Goal: Communication & Community: Participate in discussion

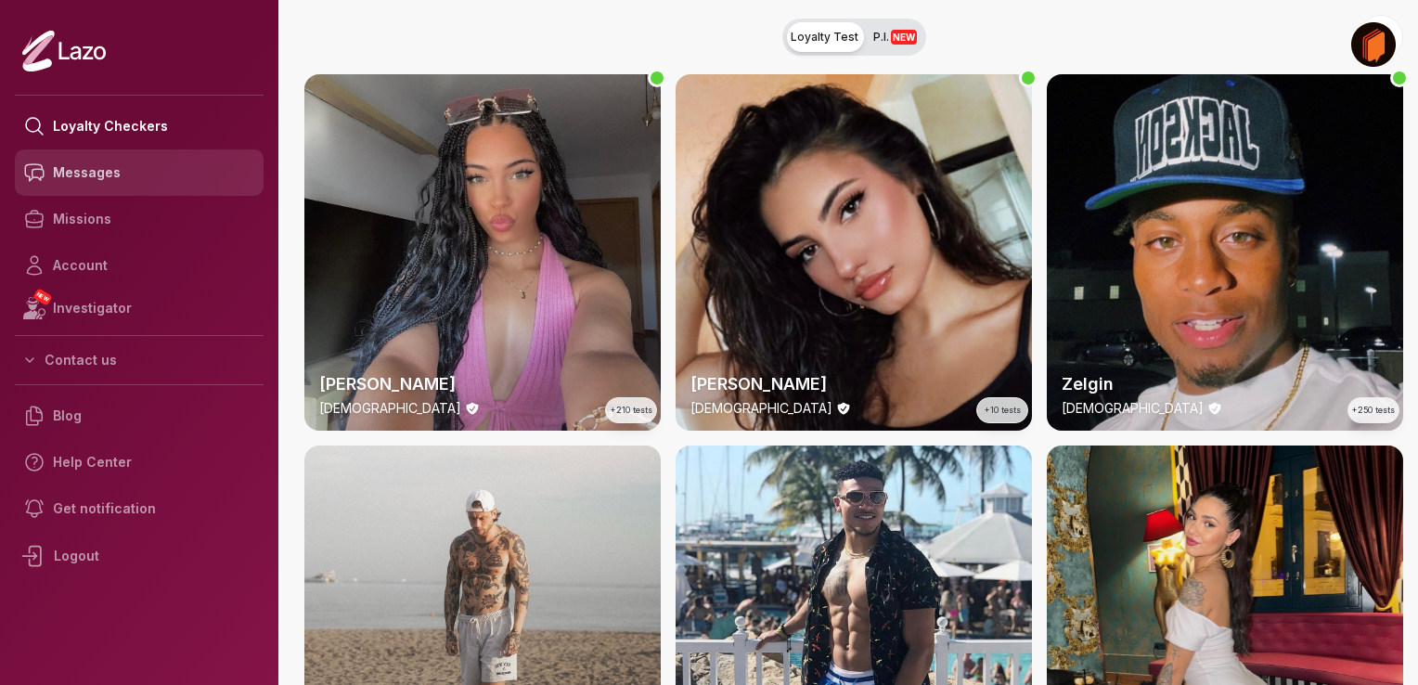
click at [88, 182] on link "Messages" at bounding box center [139, 172] width 249 height 46
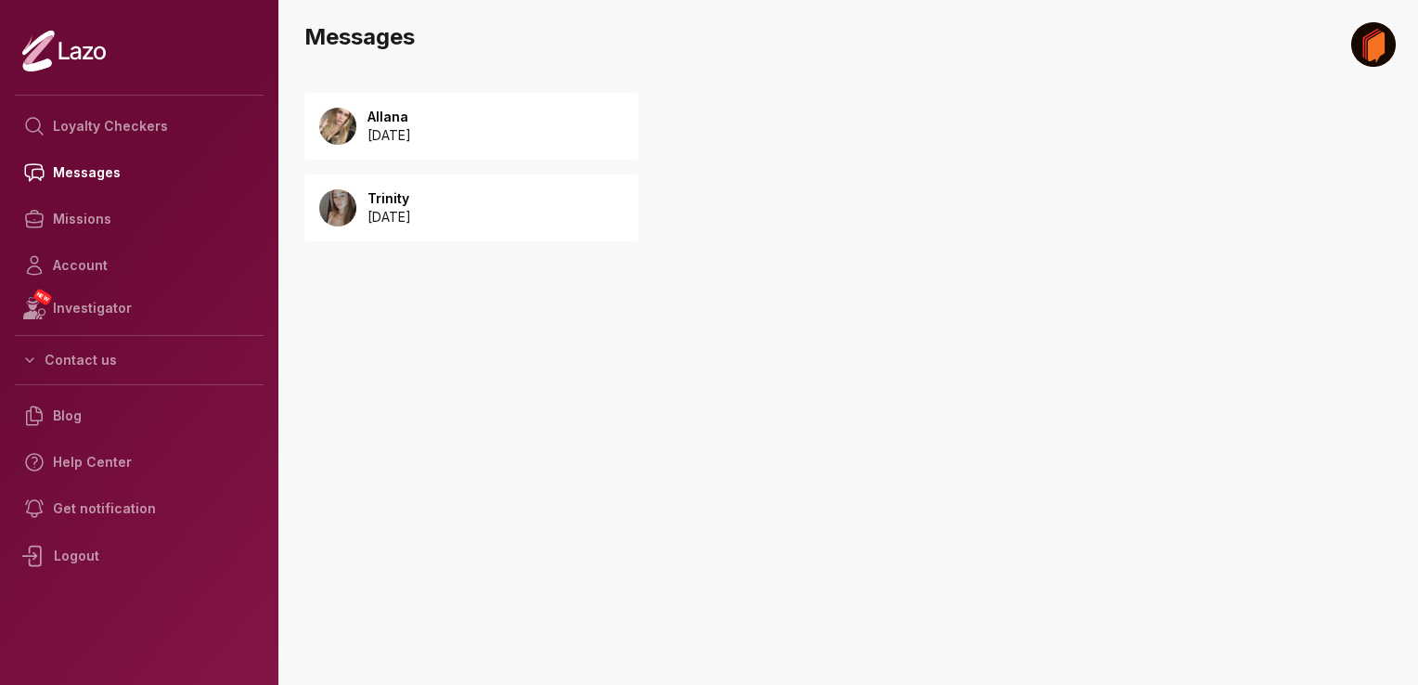
click at [411, 120] on p "Allana" at bounding box center [389, 117] width 44 height 19
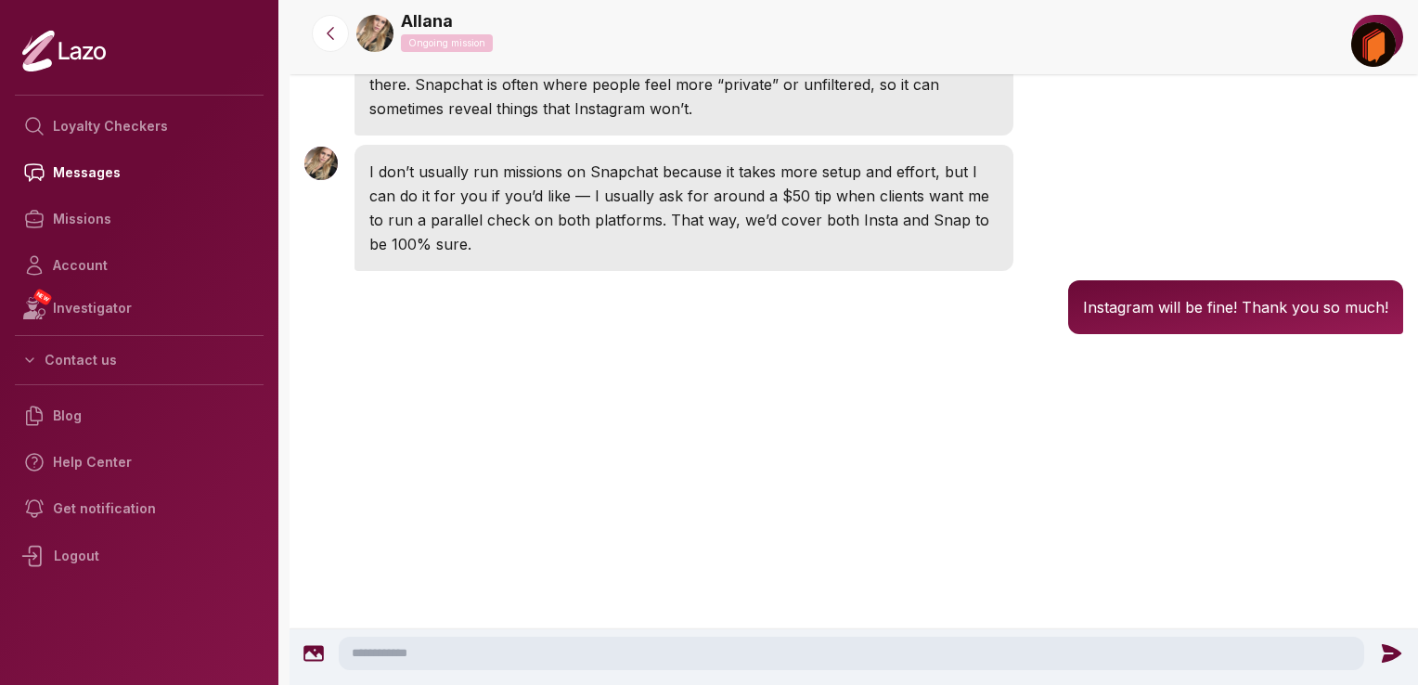
scroll to position [2282, 0]
click at [383, 32] on img at bounding box center [374, 33] width 37 height 37
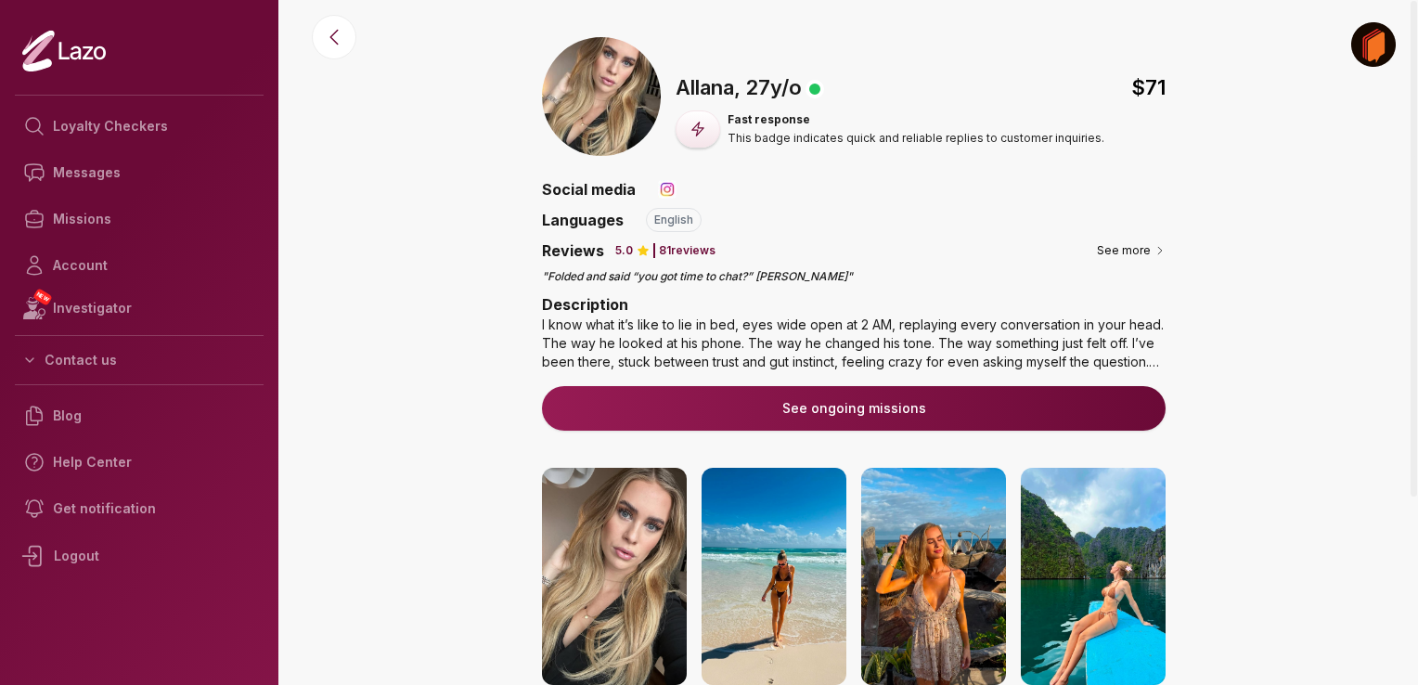
click at [570, 579] on img at bounding box center [614, 576] width 145 height 217
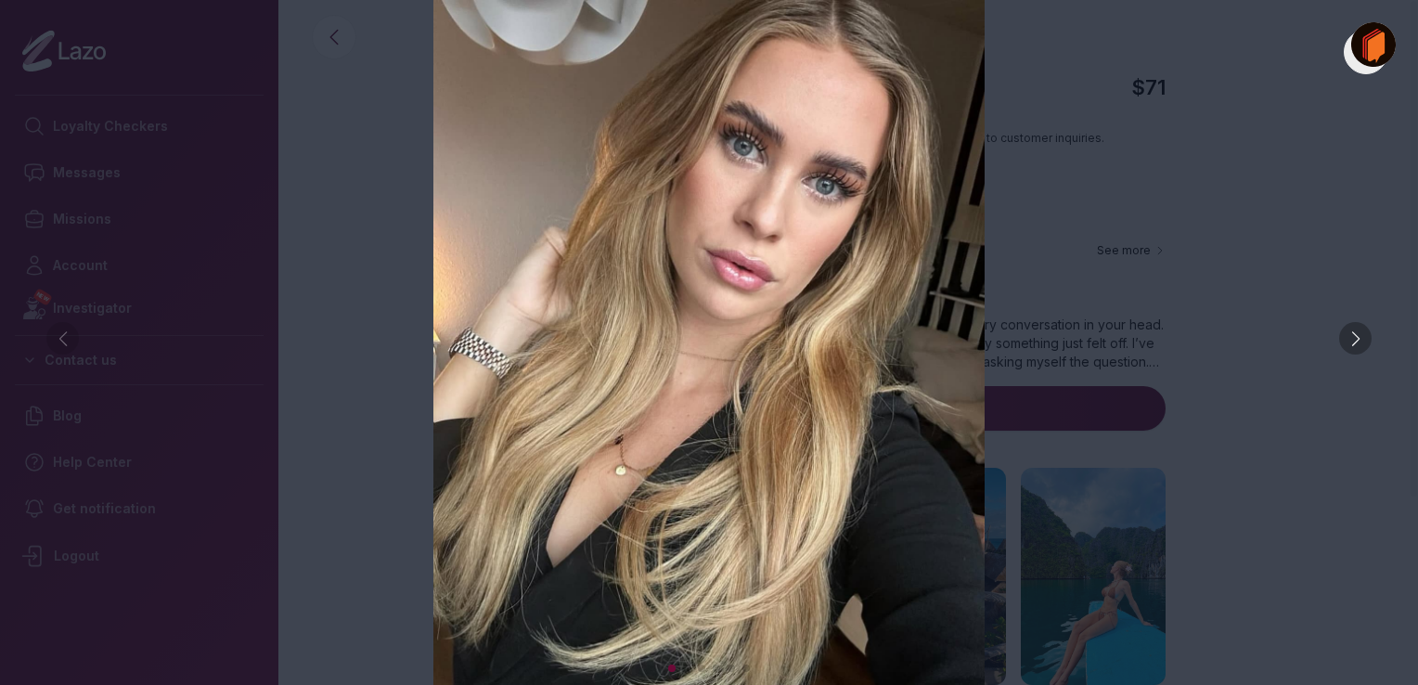
click at [1354, 327] on div at bounding box center [1355, 338] width 32 height 32
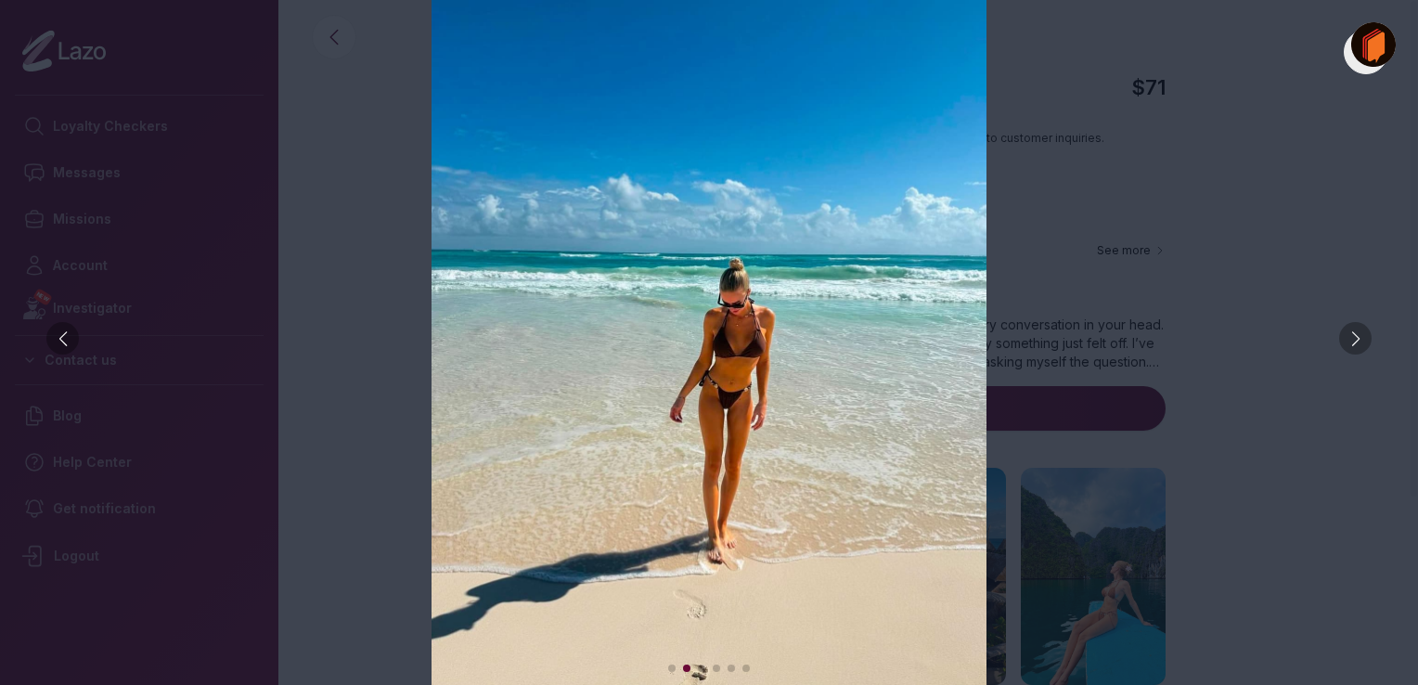
click at [1354, 327] on div at bounding box center [1355, 338] width 32 height 32
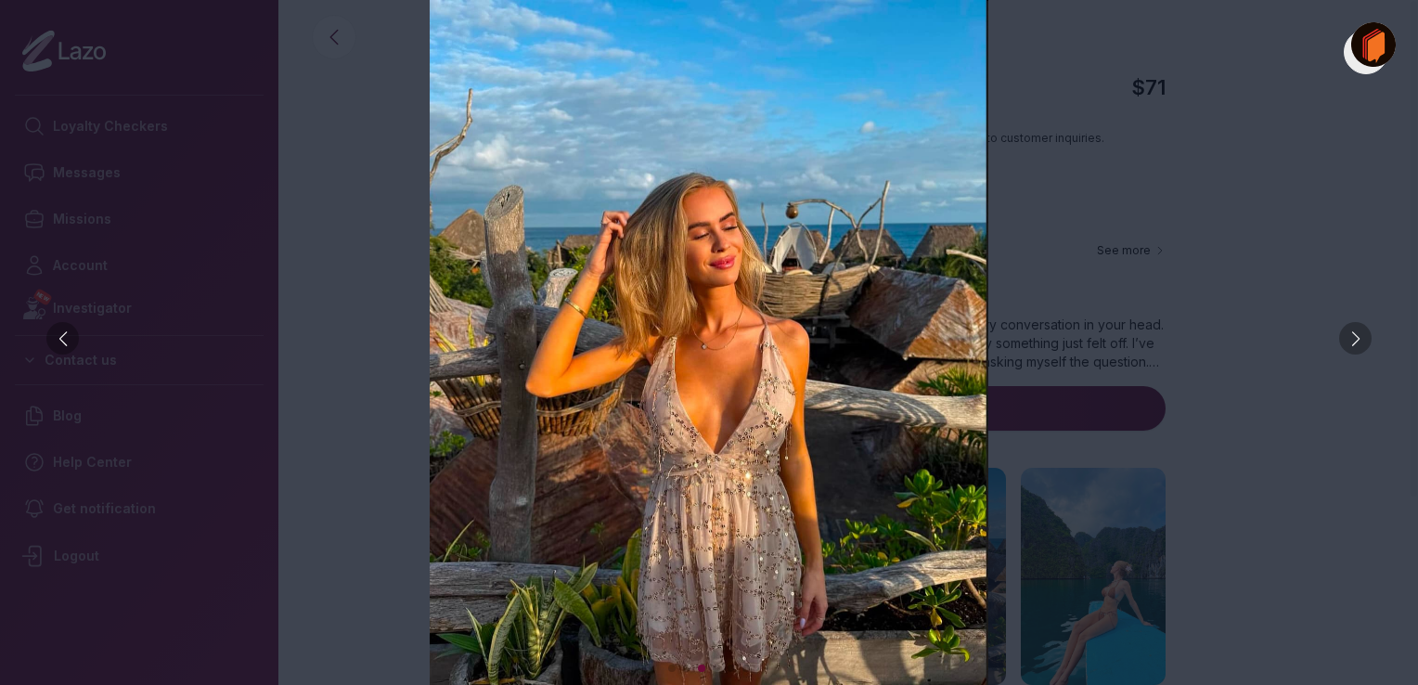
click at [1354, 327] on div at bounding box center [1355, 338] width 32 height 32
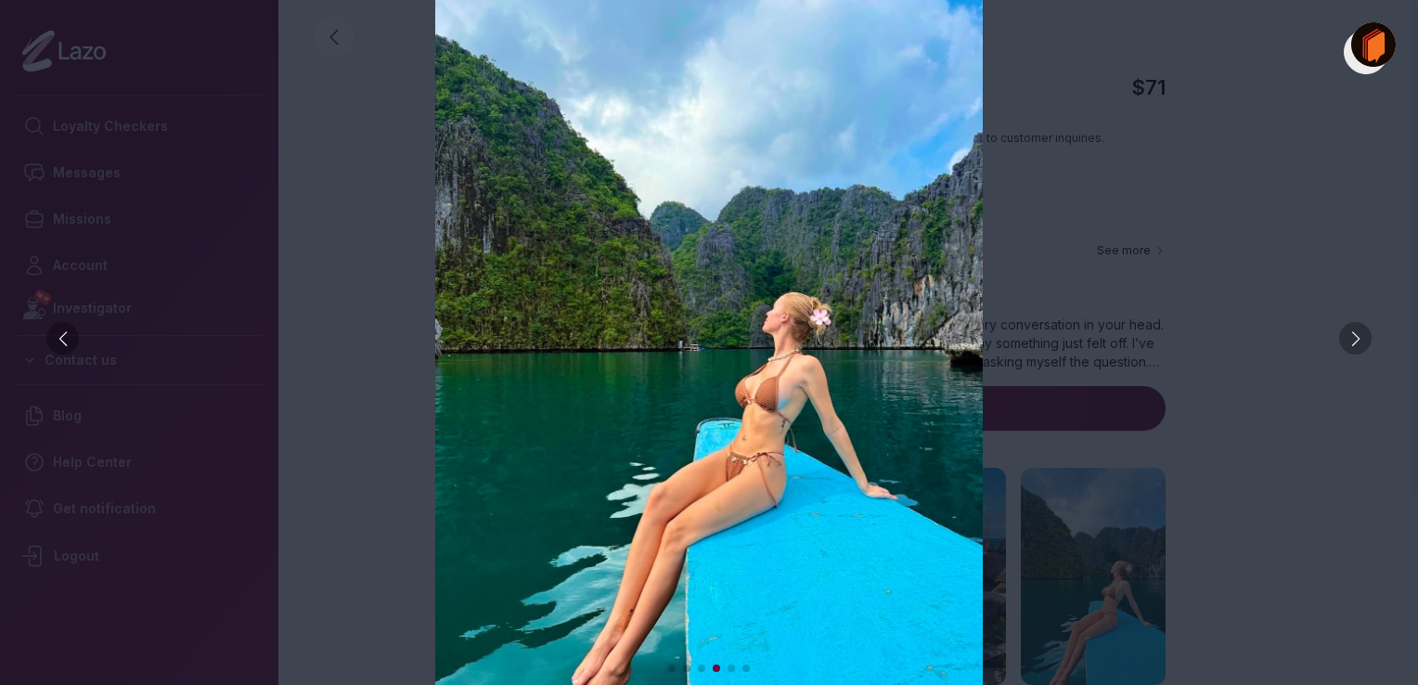
click at [1354, 327] on div at bounding box center [1355, 338] width 32 height 32
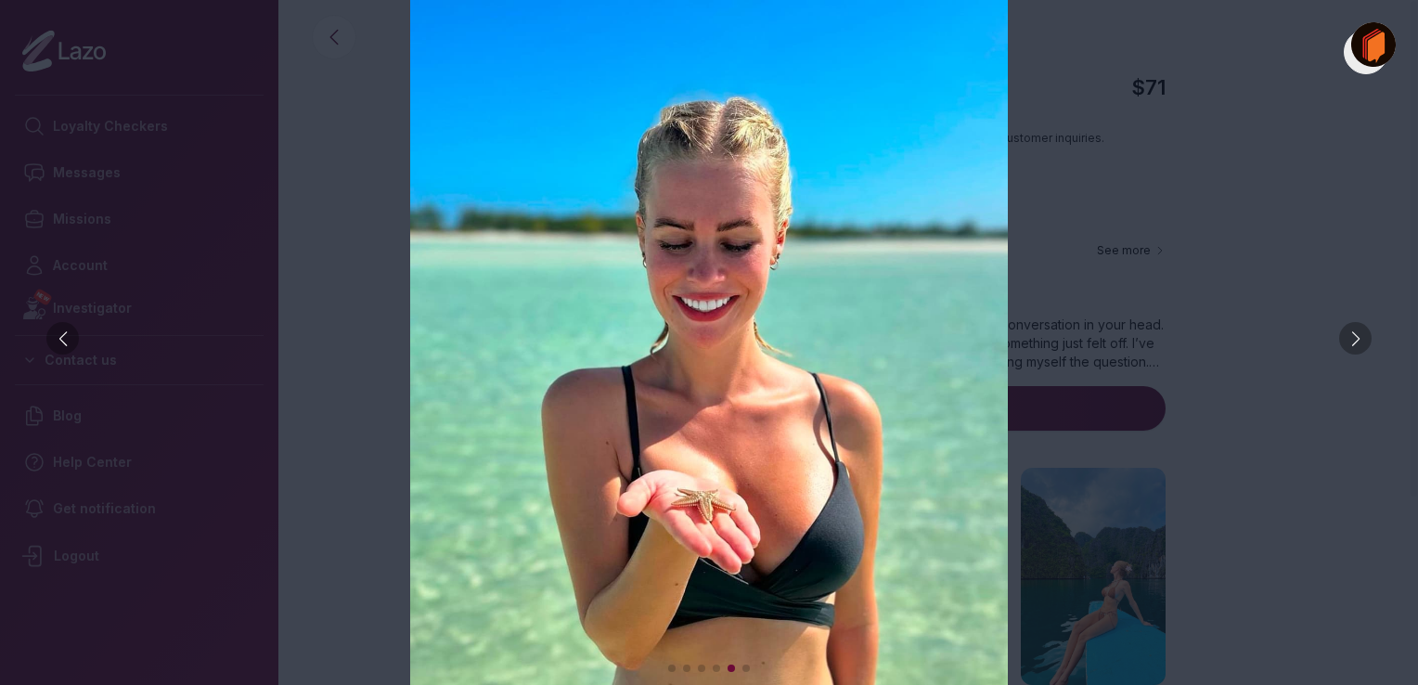
click at [1354, 327] on div at bounding box center [1355, 338] width 32 height 32
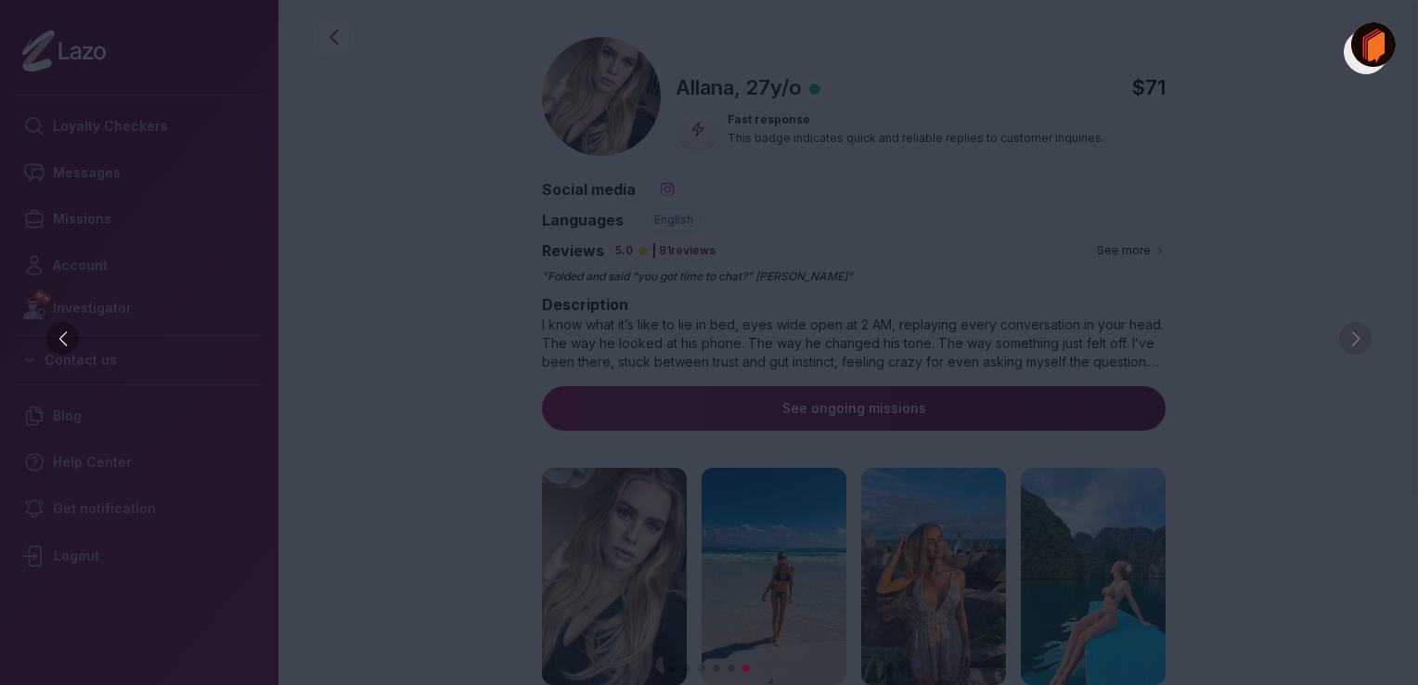
click at [1354, 327] on img at bounding box center [708, 342] width 1343 height 685
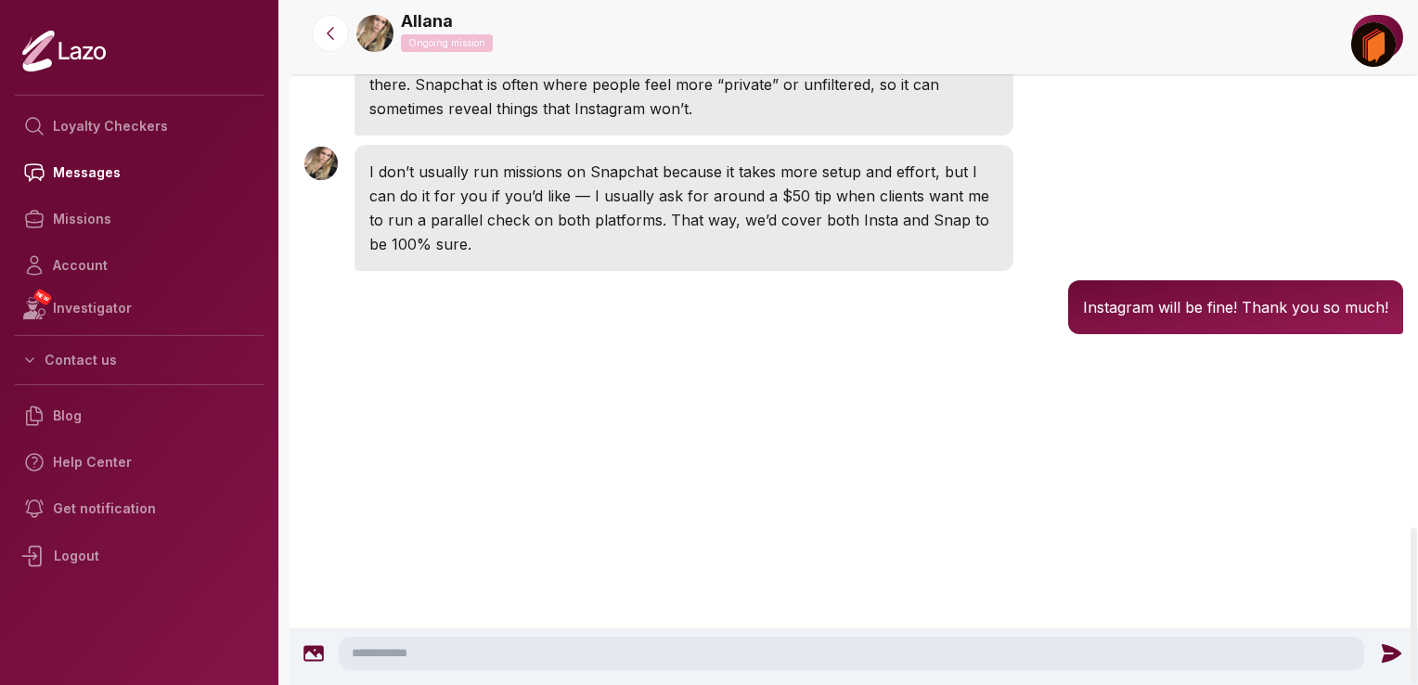
scroll to position [2312, 0]
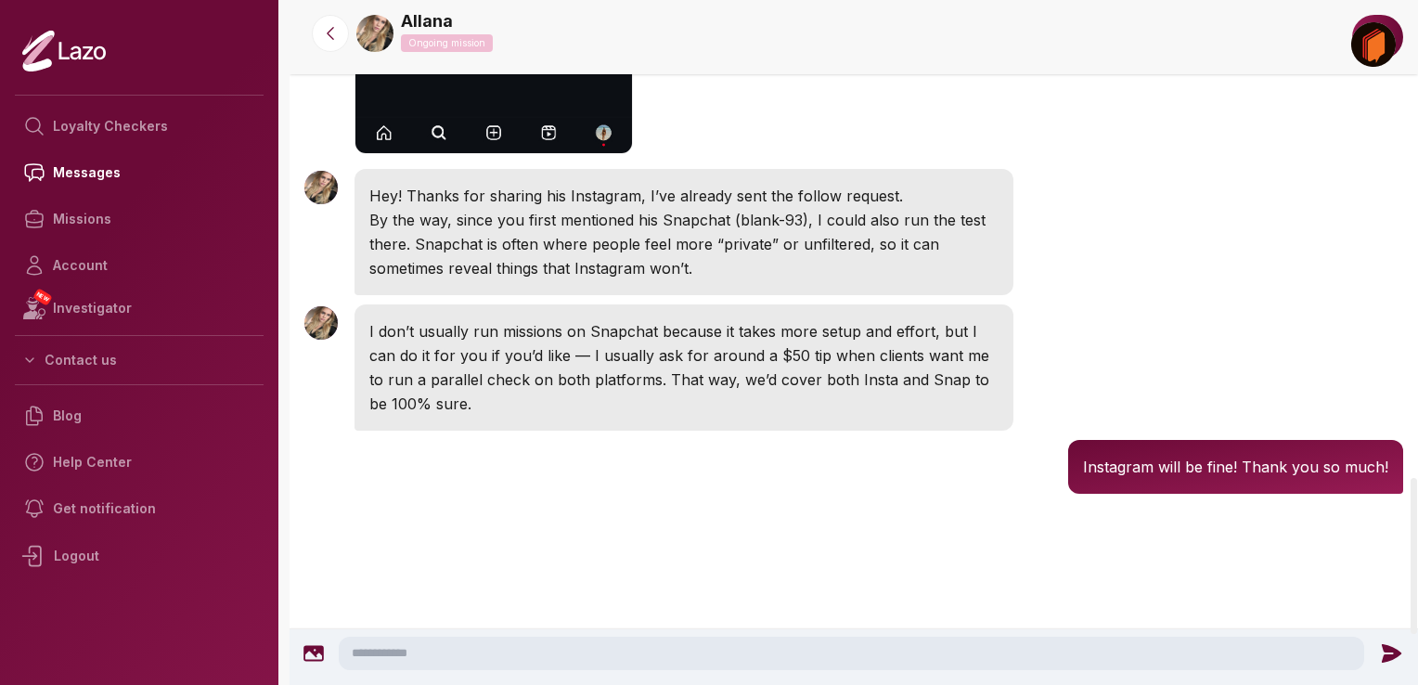
scroll to position [2312, 0]
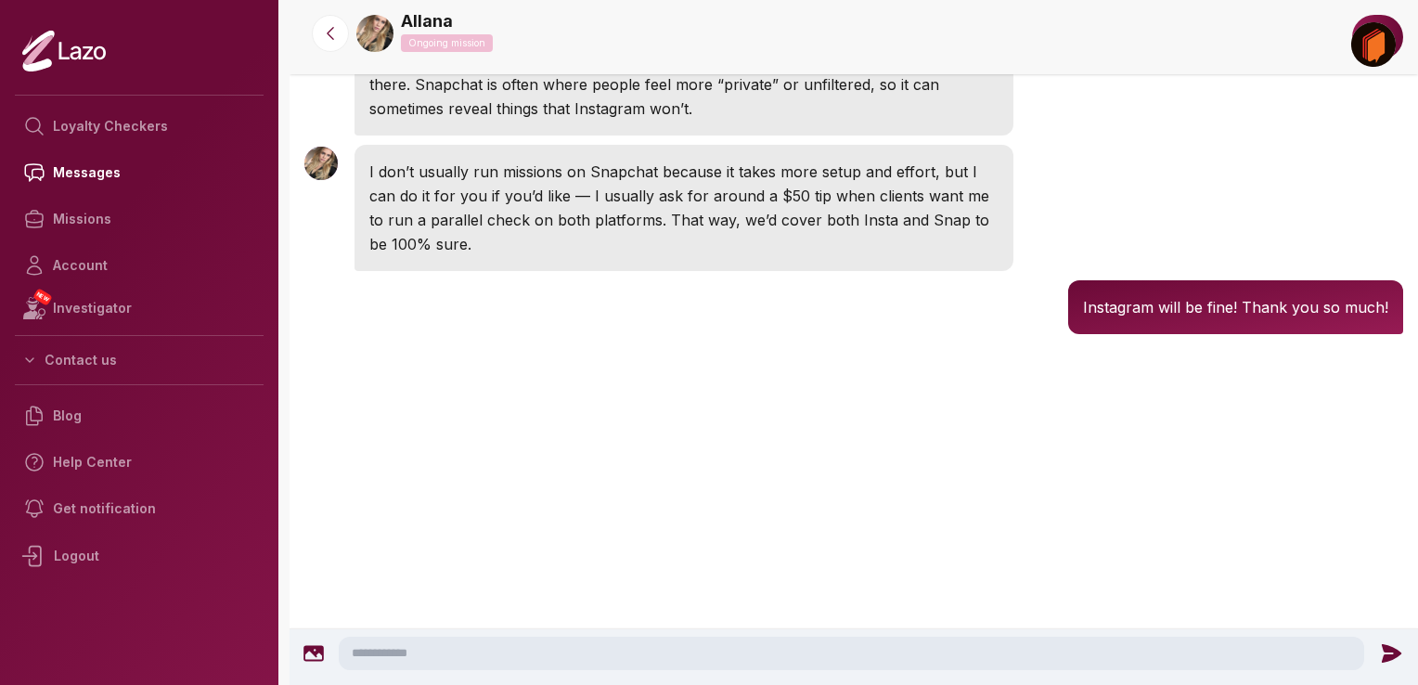
scroll to position [2115, 0]
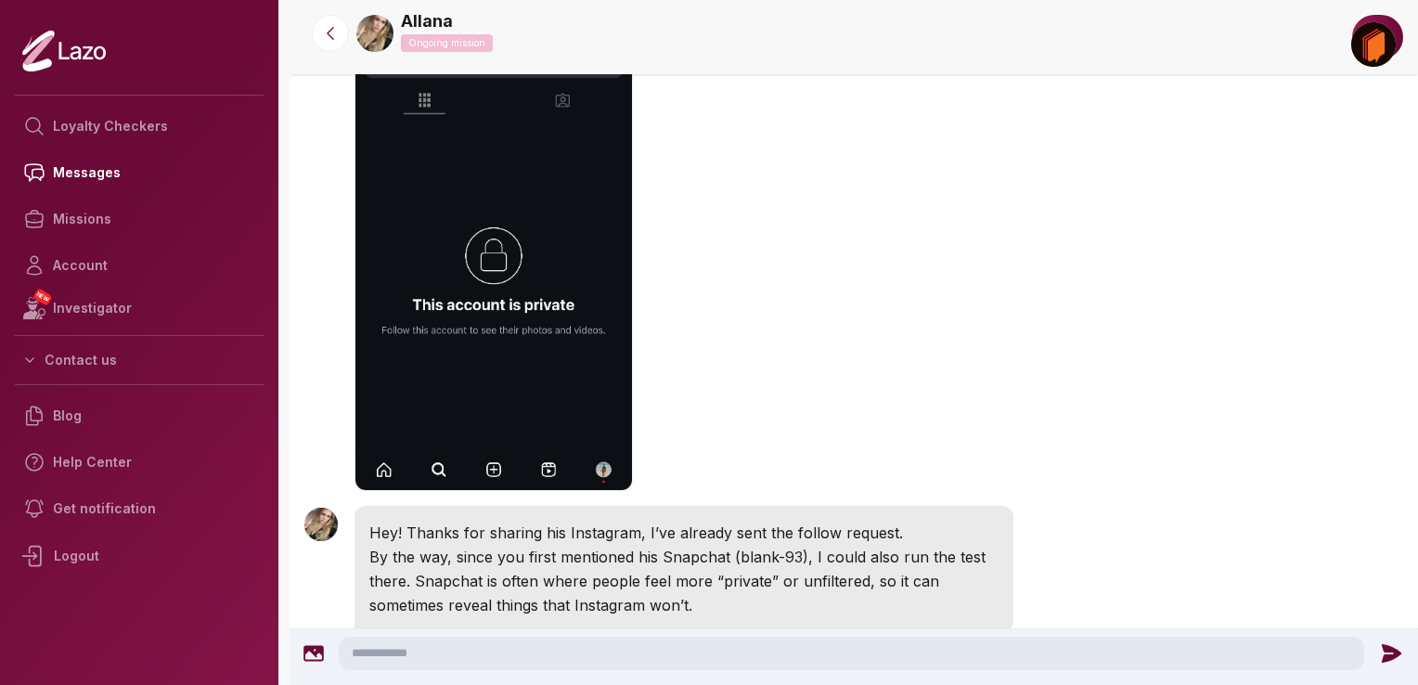
scroll to position [1711, 0]
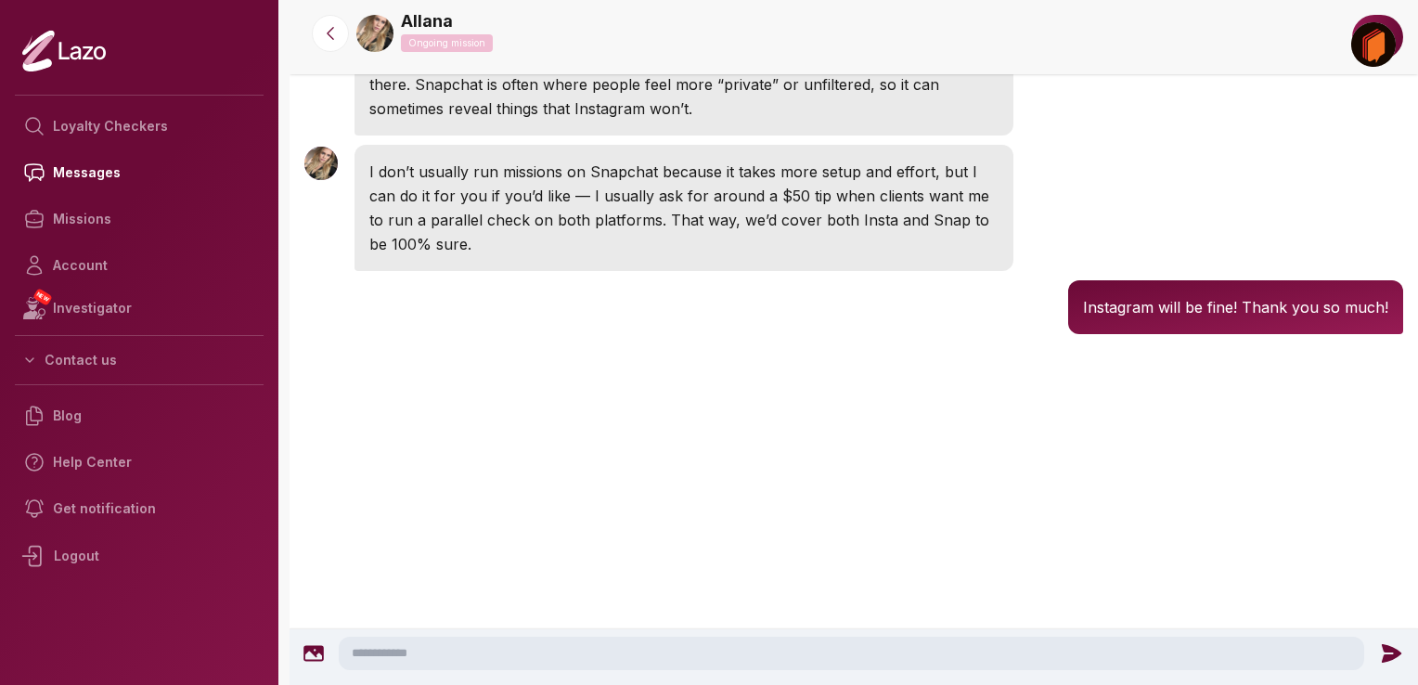
scroll to position [2115, 0]
click at [433, 648] on textarea at bounding box center [851, 652] width 1025 height 33
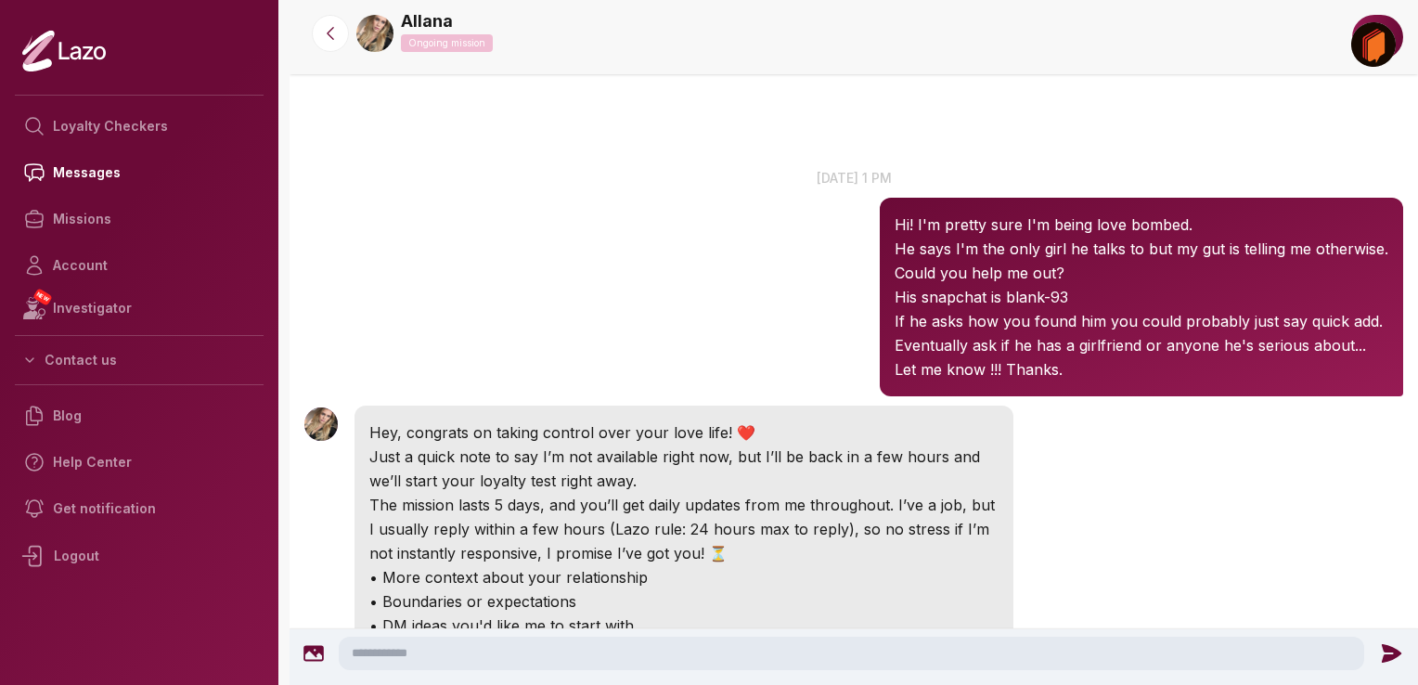
scroll to position [2115, 0]
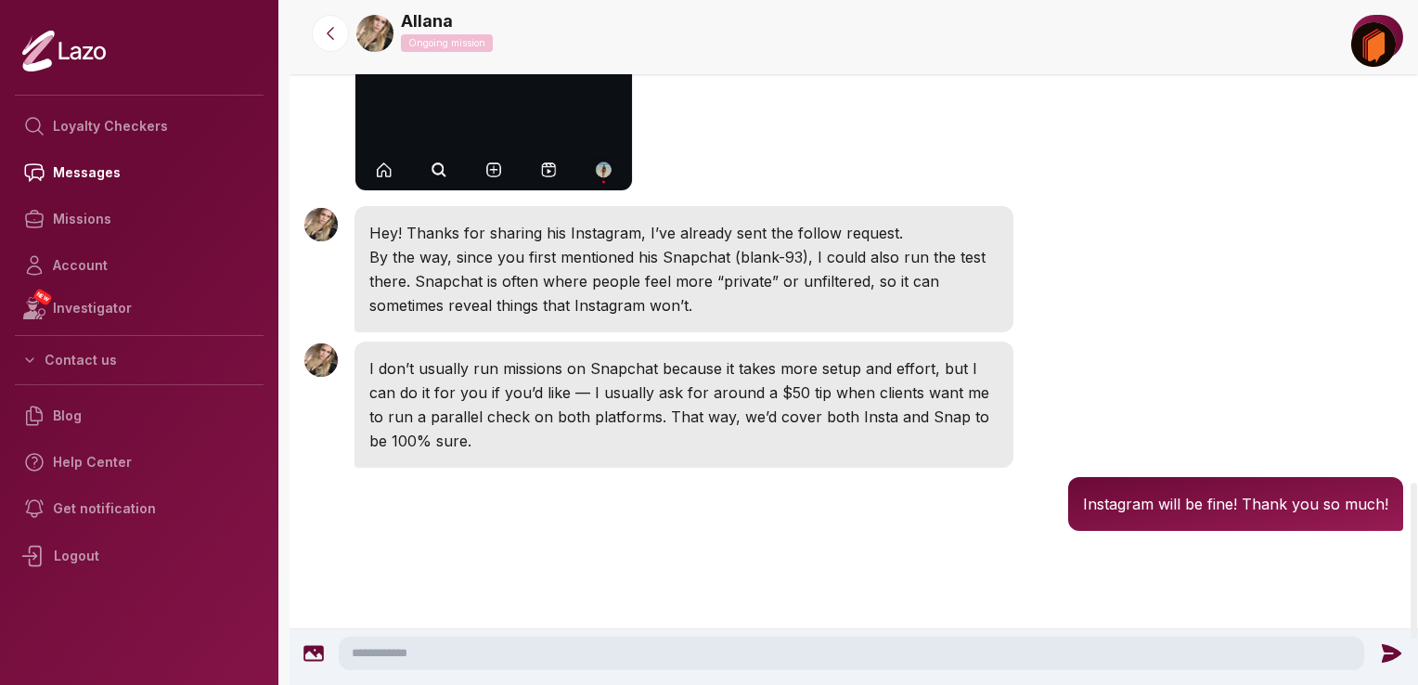
click at [798, 623] on div at bounding box center [853, 609] width 1128 height 148
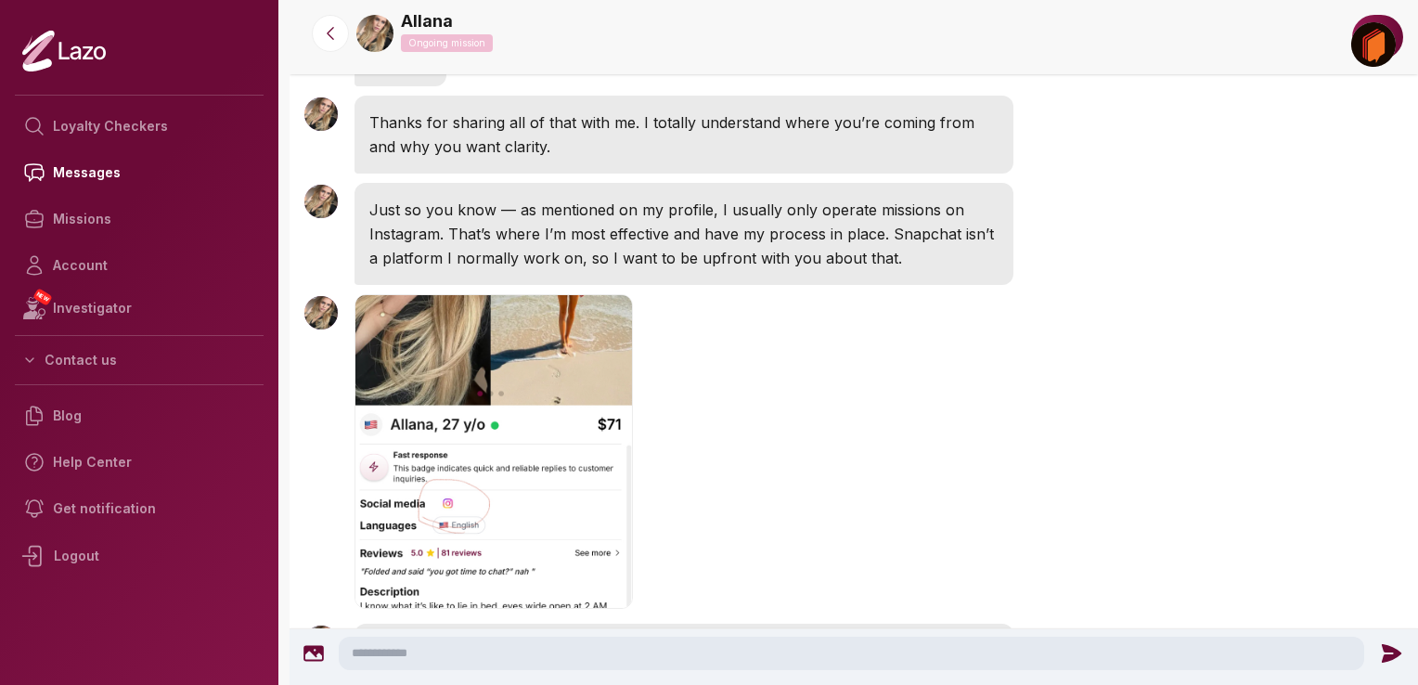
scroll to position [775, 0]
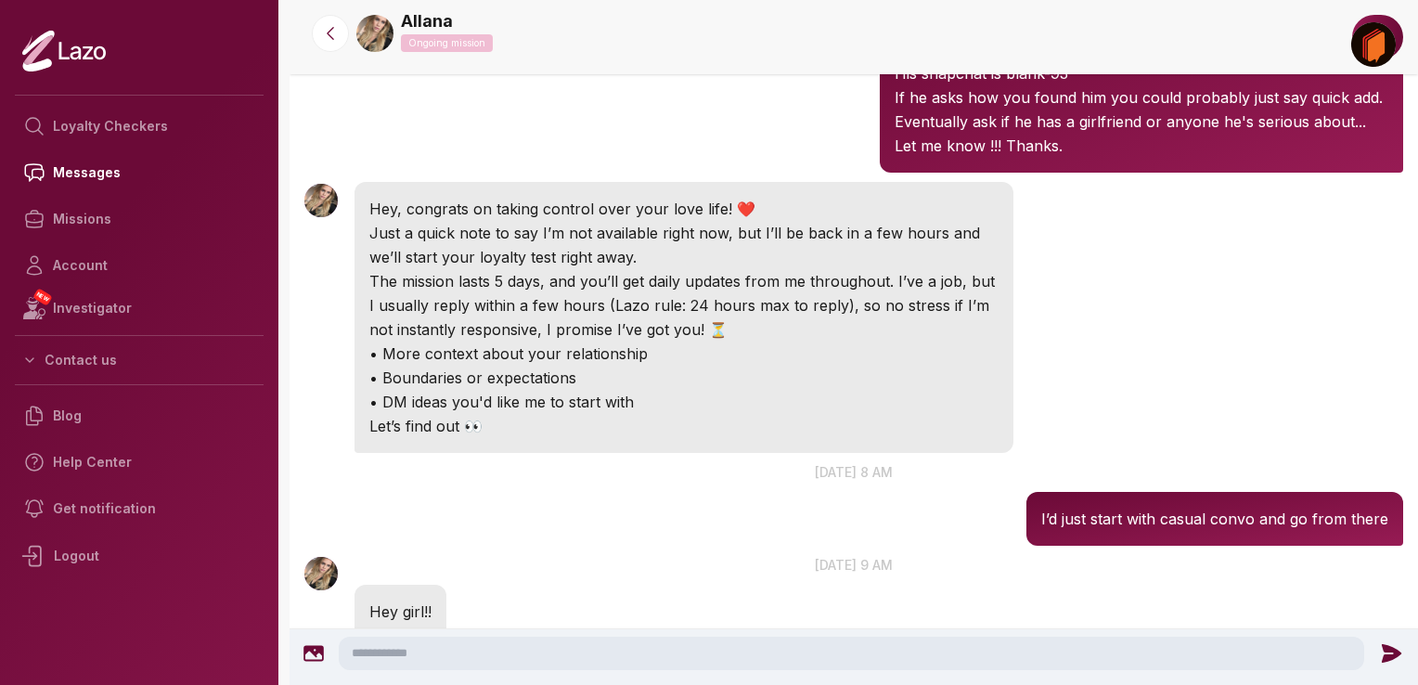
click at [815, 455] on div "Allana 1:52 PM Hey, congrats on taking control over your love life! ❤️ Just a q…" at bounding box center [853, 317] width 1128 height 280
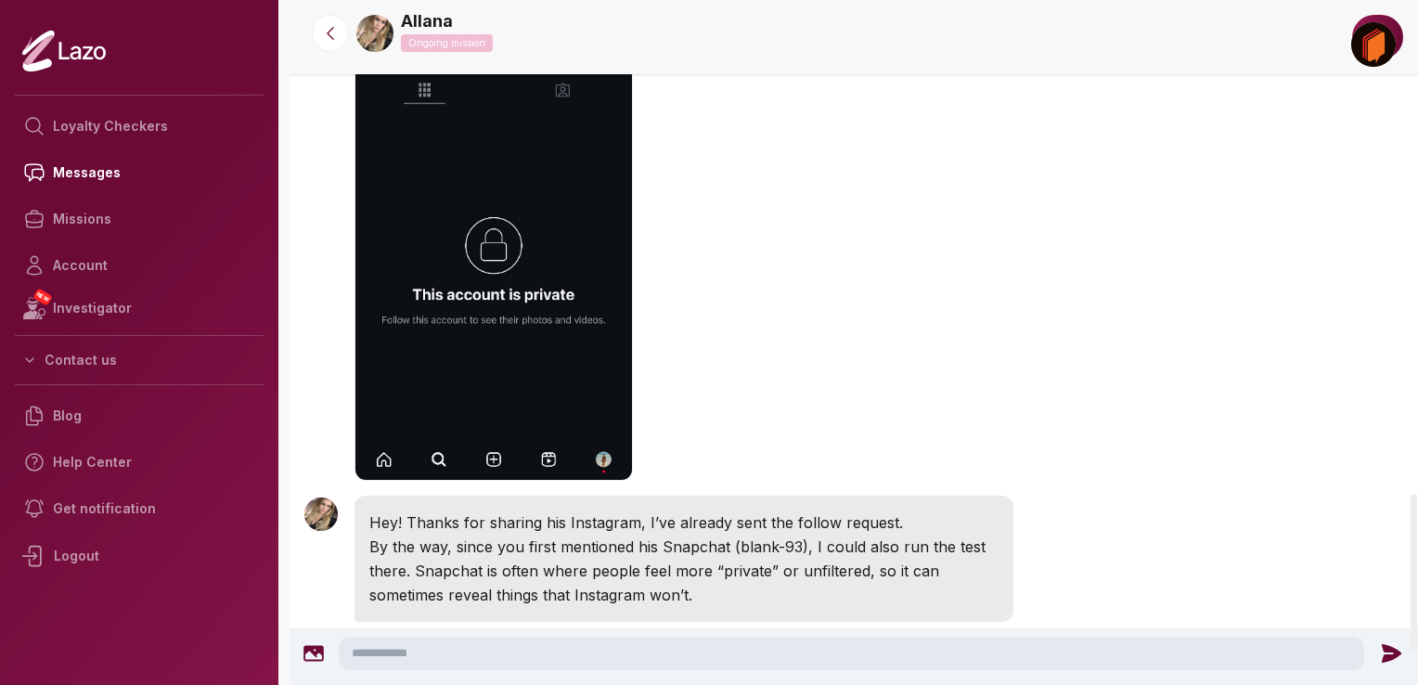
scroll to position [2312, 0]
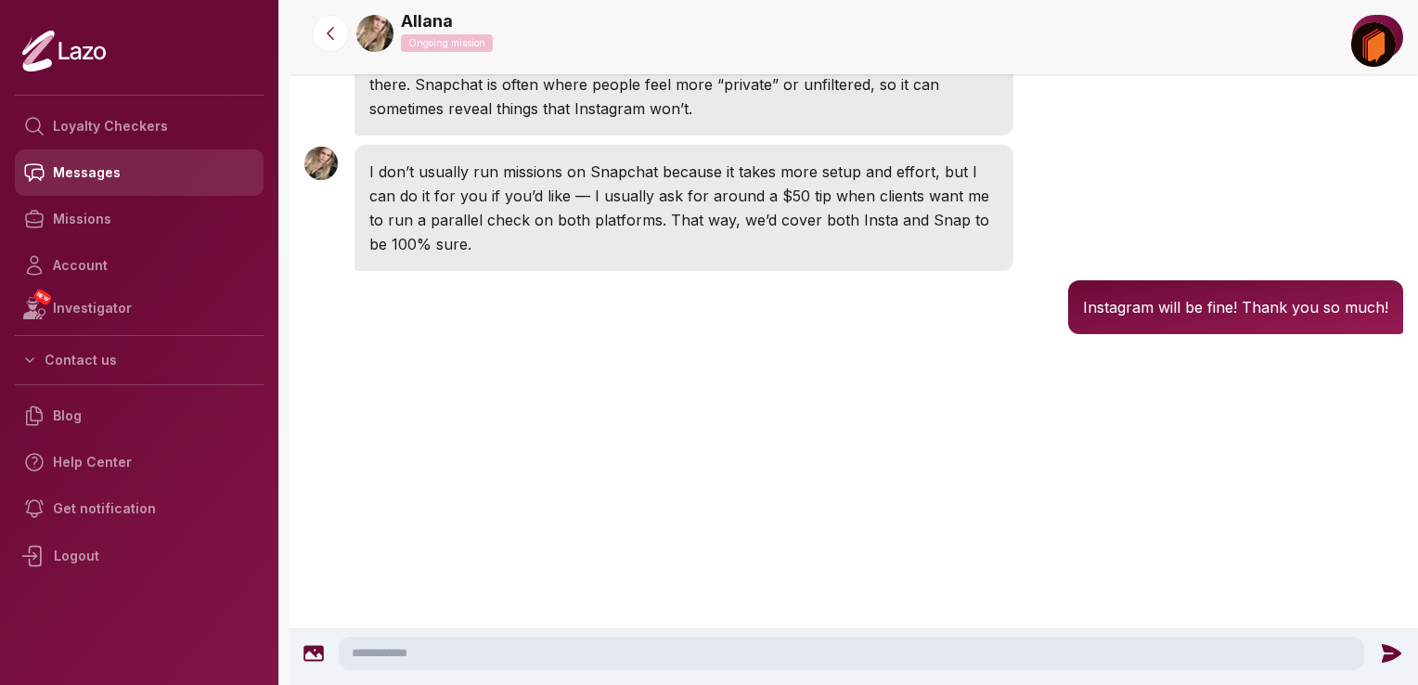
click at [67, 178] on link "Messages" at bounding box center [139, 172] width 249 height 46
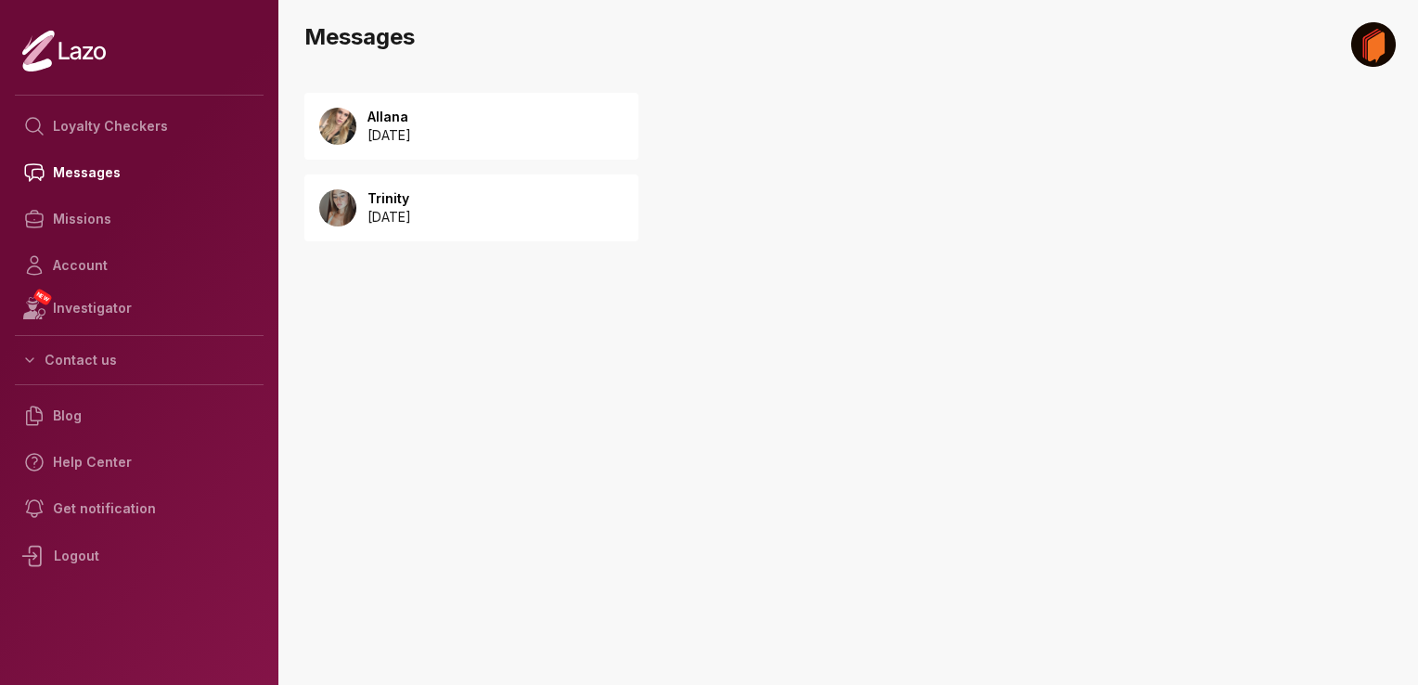
click at [497, 119] on div "Allana [DATE]" at bounding box center [471, 126] width 334 height 67
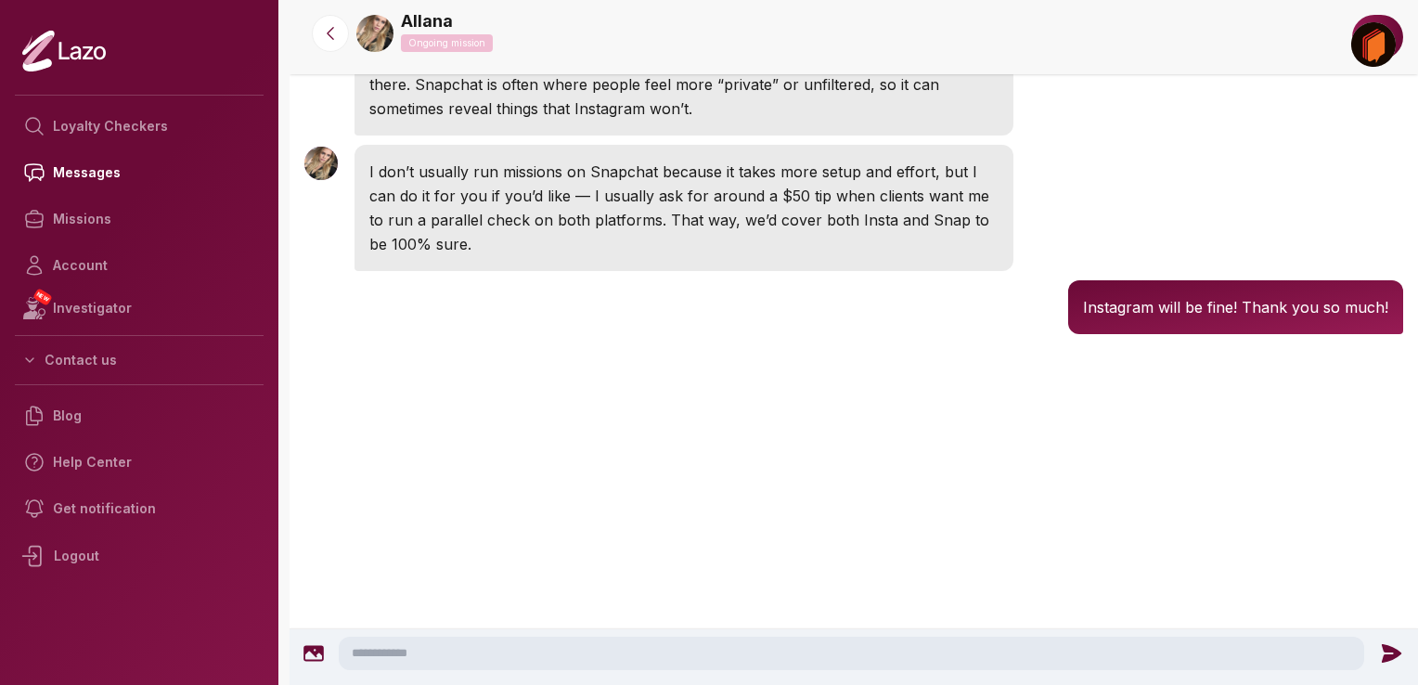
scroll to position [2312, 0]
click at [84, 210] on link "Missions" at bounding box center [139, 219] width 249 height 46
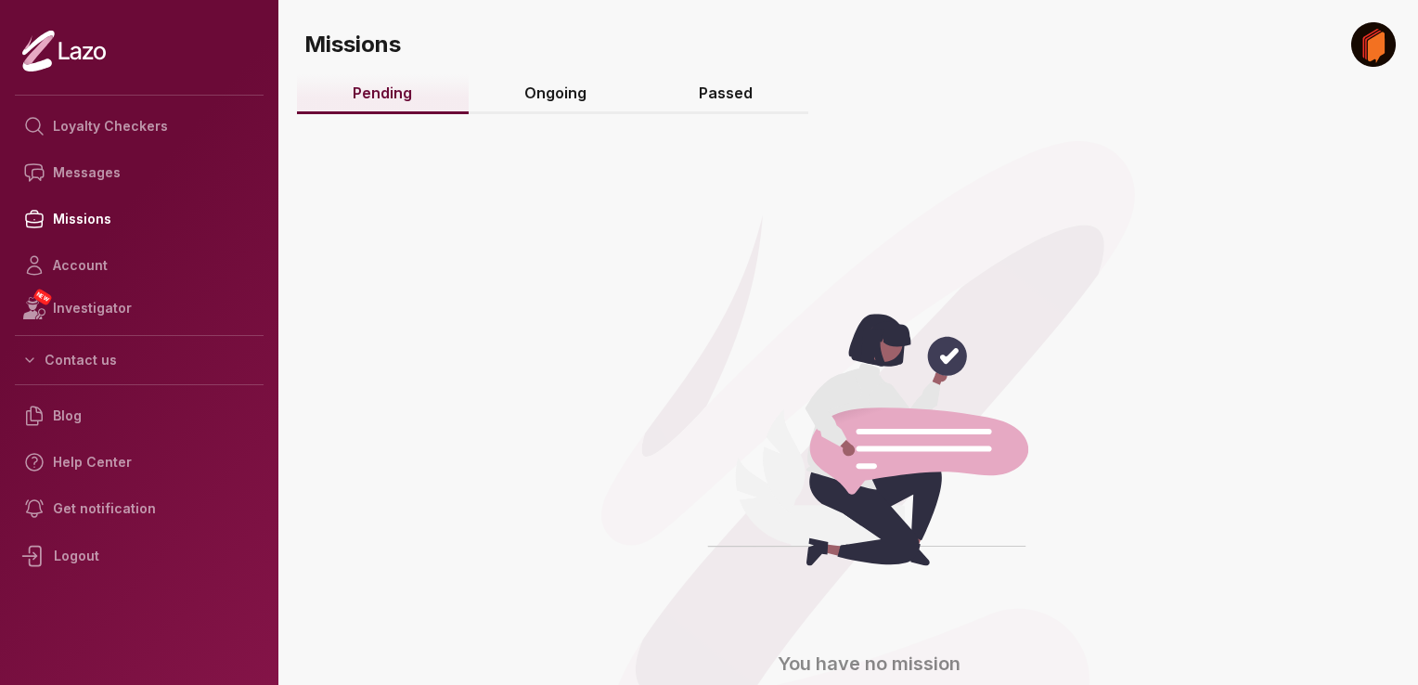
click at [542, 103] on link "Ongoing" at bounding box center [555, 94] width 174 height 40
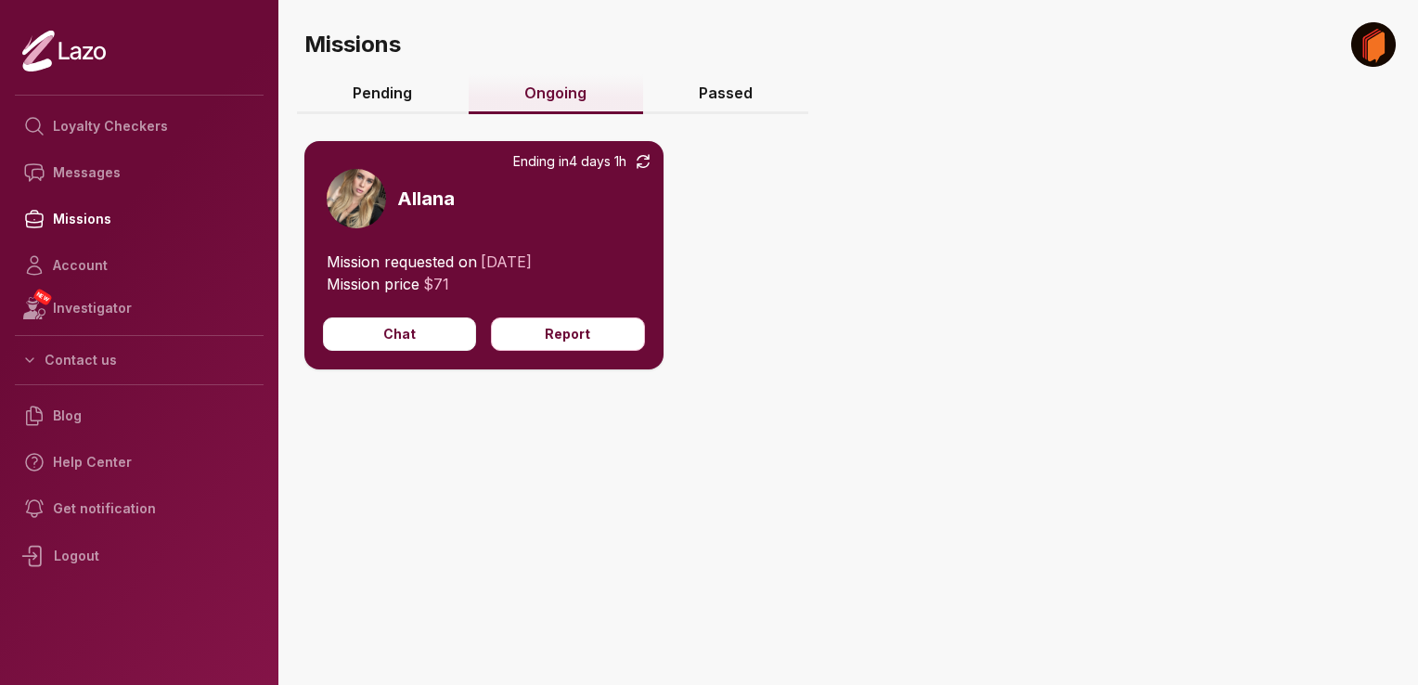
click at [739, 83] on link "Passed" at bounding box center [726, 94] width 166 height 40
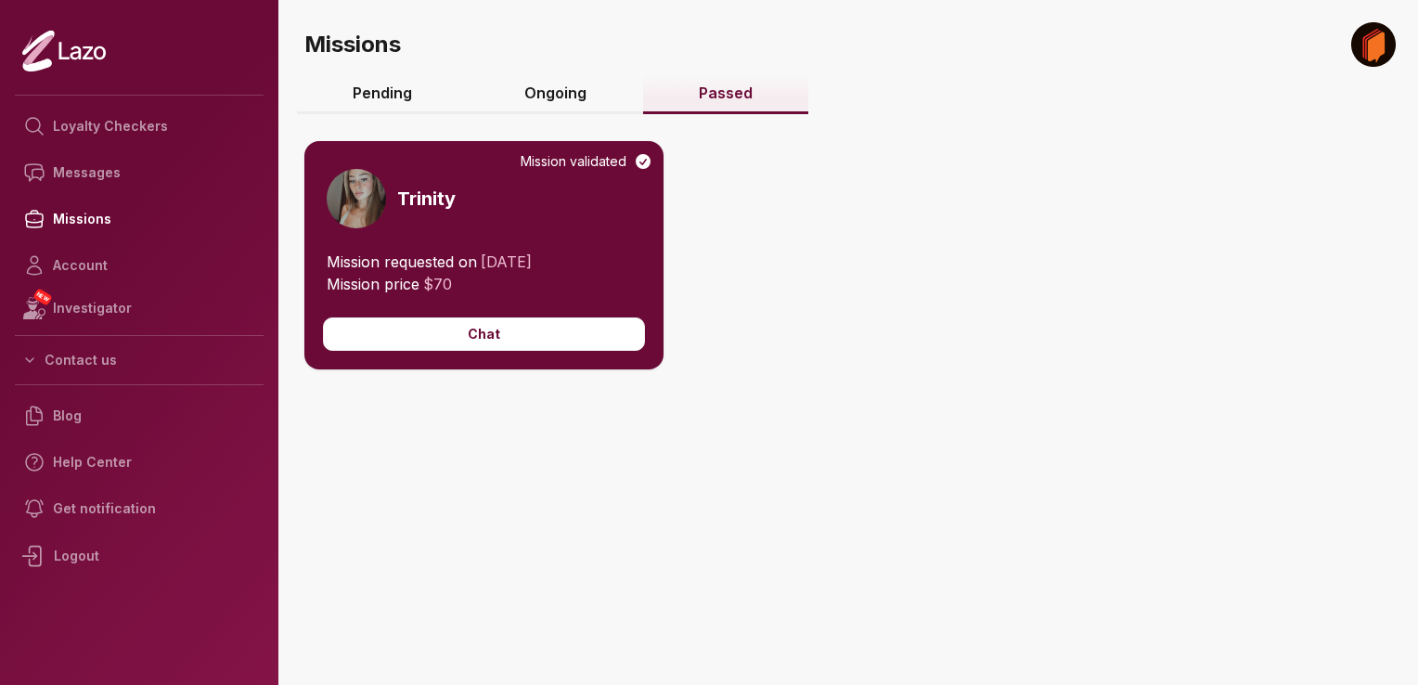
click at [534, 90] on link "Ongoing" at bounding box center [555, 94] width 174 height 40
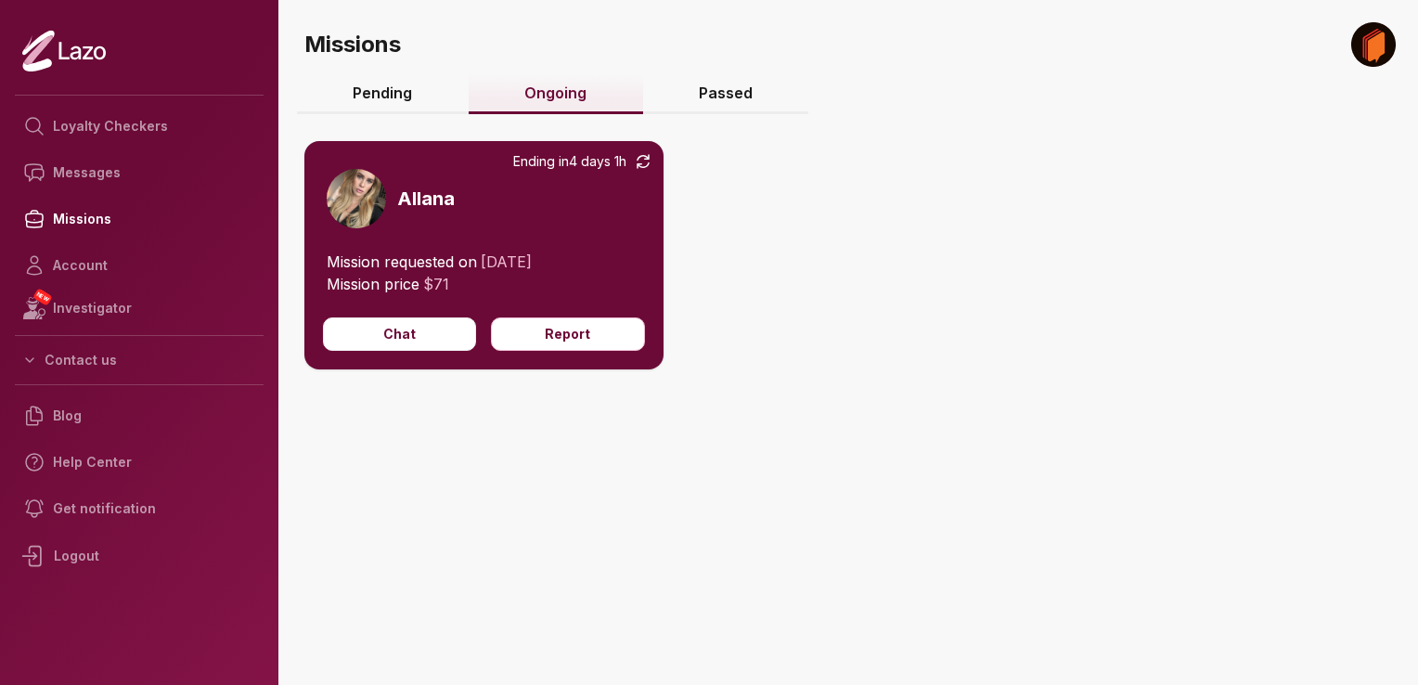
click at [433, 92] on link "Pending" at bounding box center [383, 94] width 172 height 40
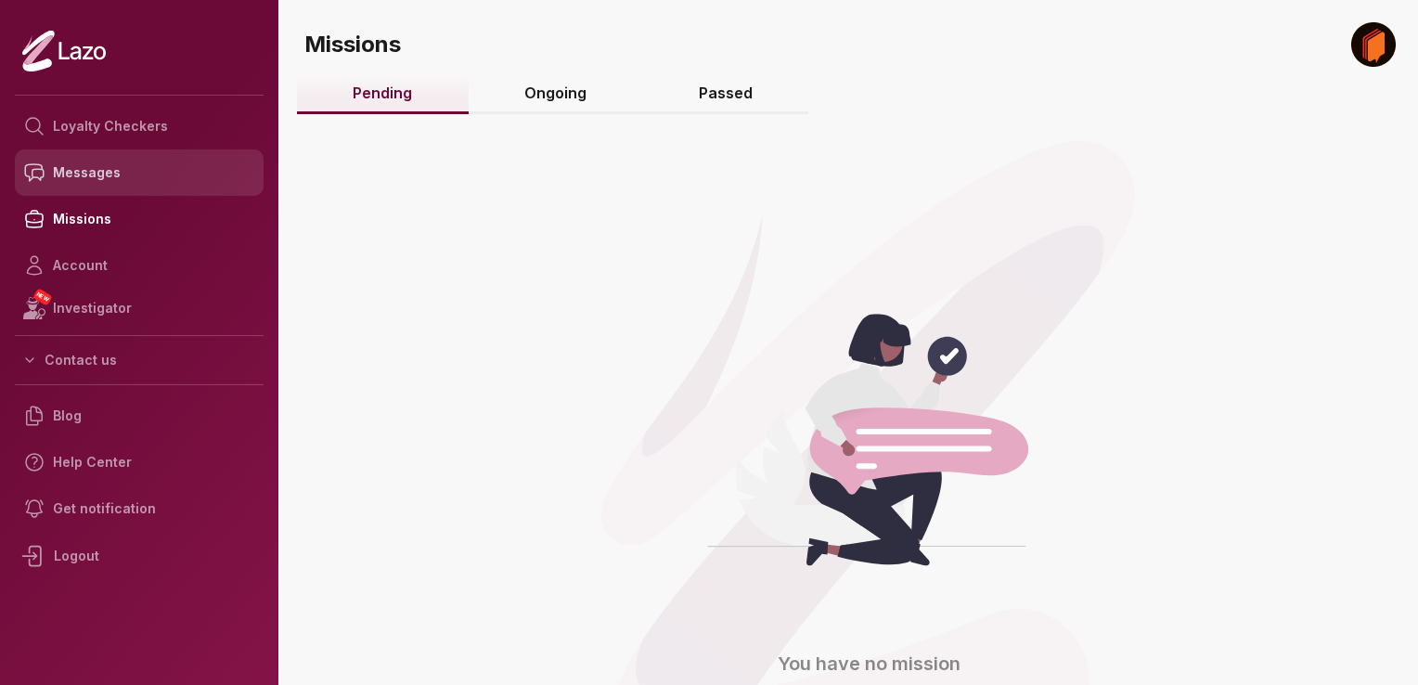
click at [96, 194] on link "Messages" at bounding box center [139, 172] width 249 height 46
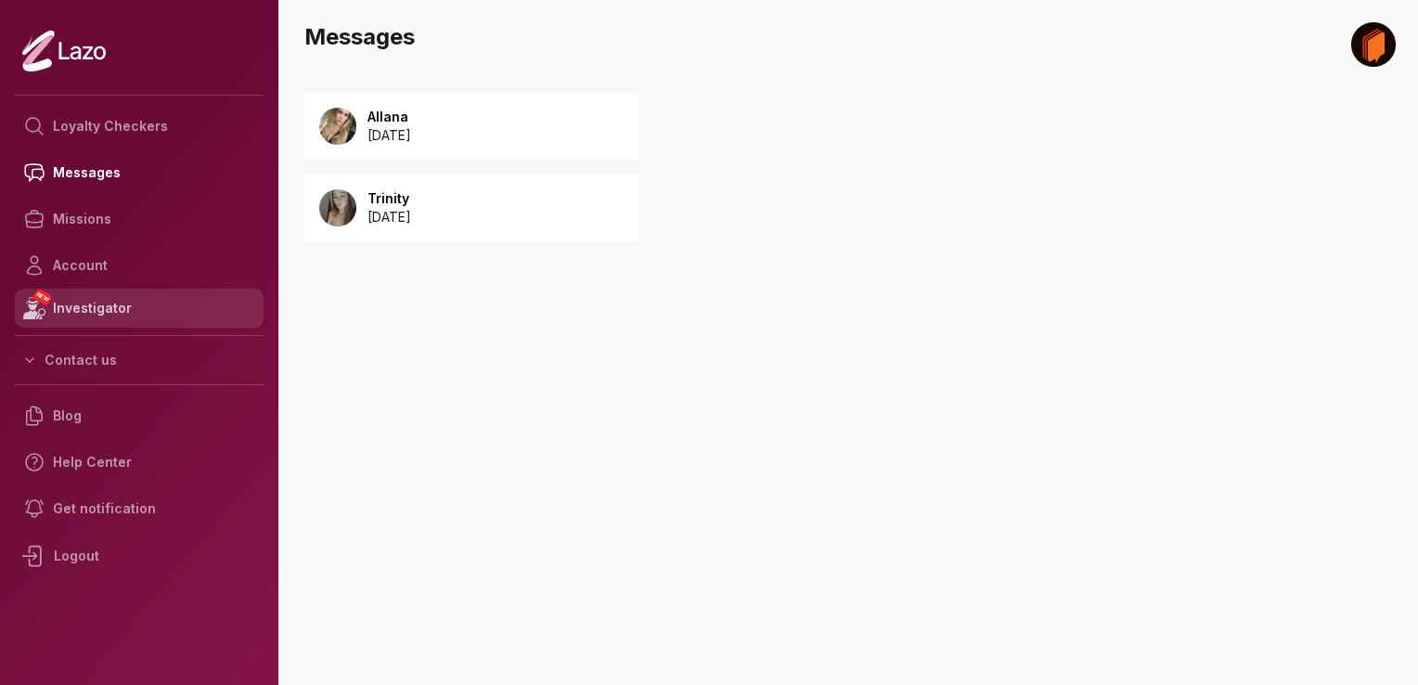
click at [58, 306] on link "NEW Investigator" at bounding box center [139, 308] width 249 height 39
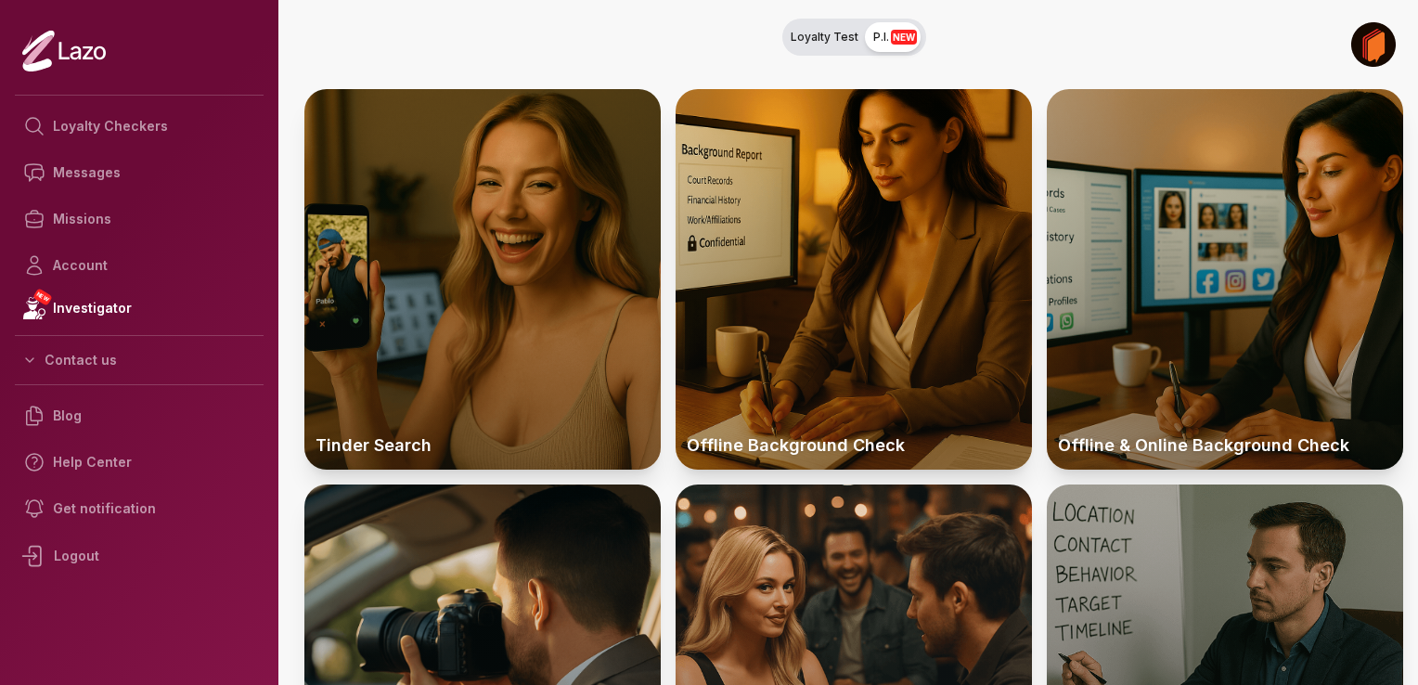
click at [815, 36] on span "Loyalty Test" at bounding box center [824, 37] width 68 height 15
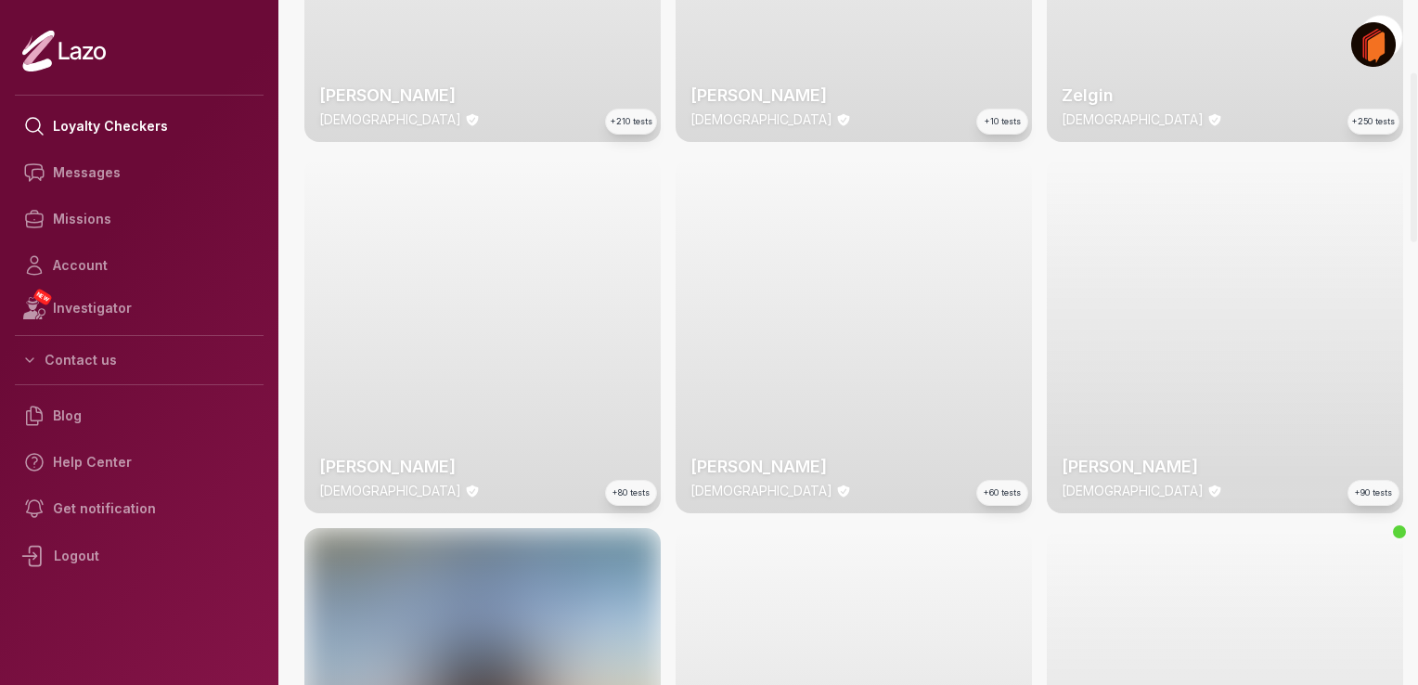
scroll to position [312, 0]
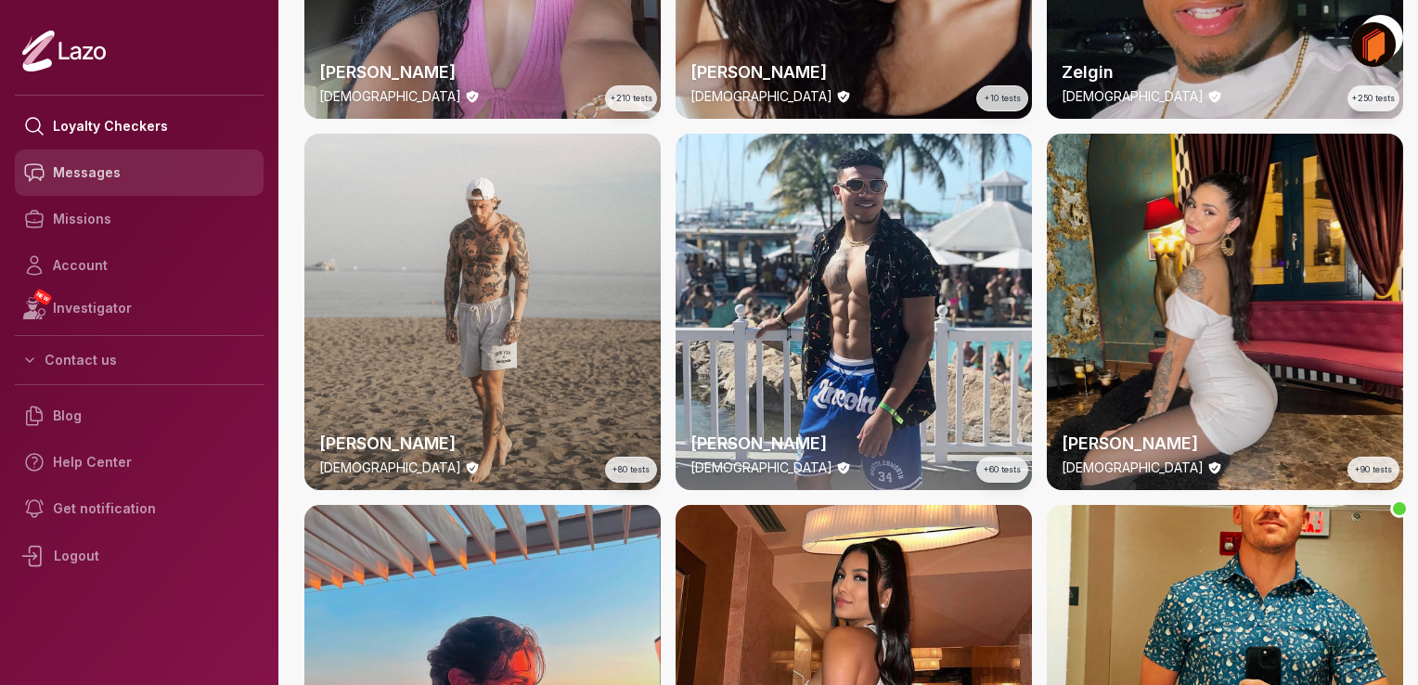
click at [89, 173] on link "Messages" at bounding box center [139, 172] width 249 height 46
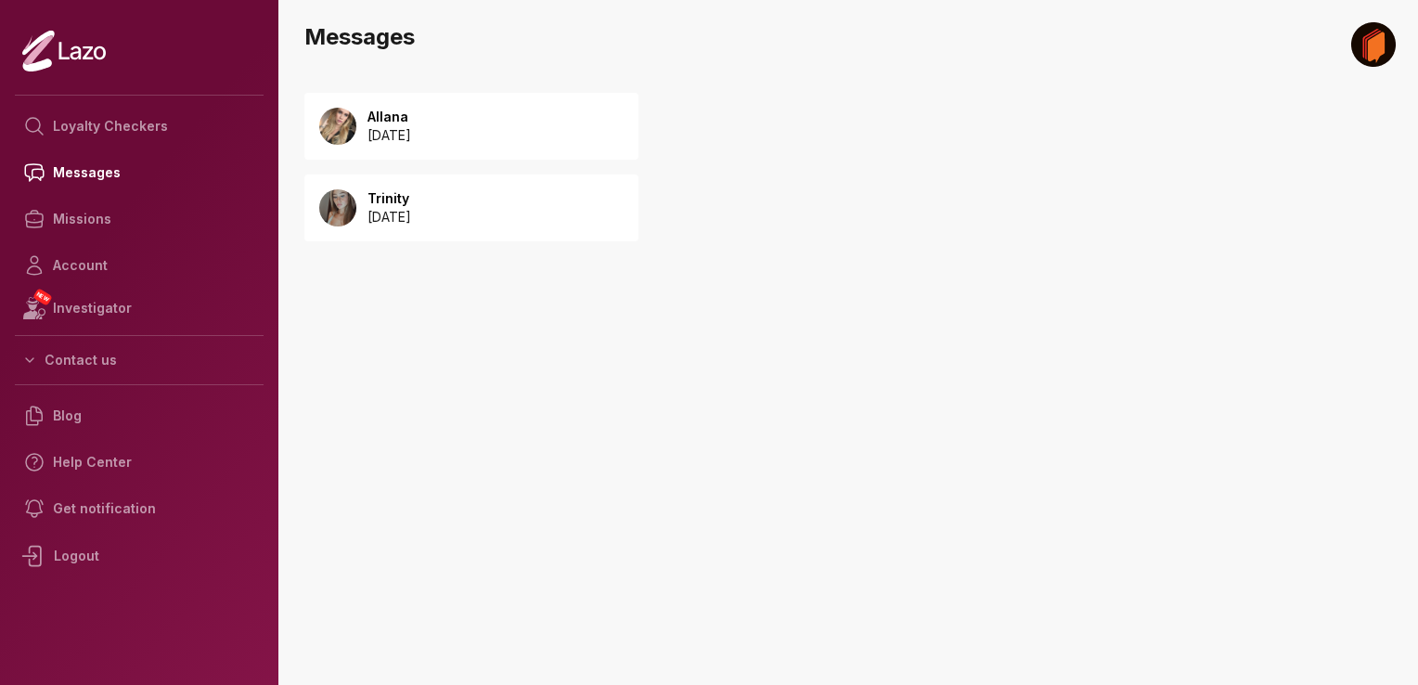
click at [438, 154] on div "Allana [DATE]" at bounding box center [471, 126] width 334 height 67
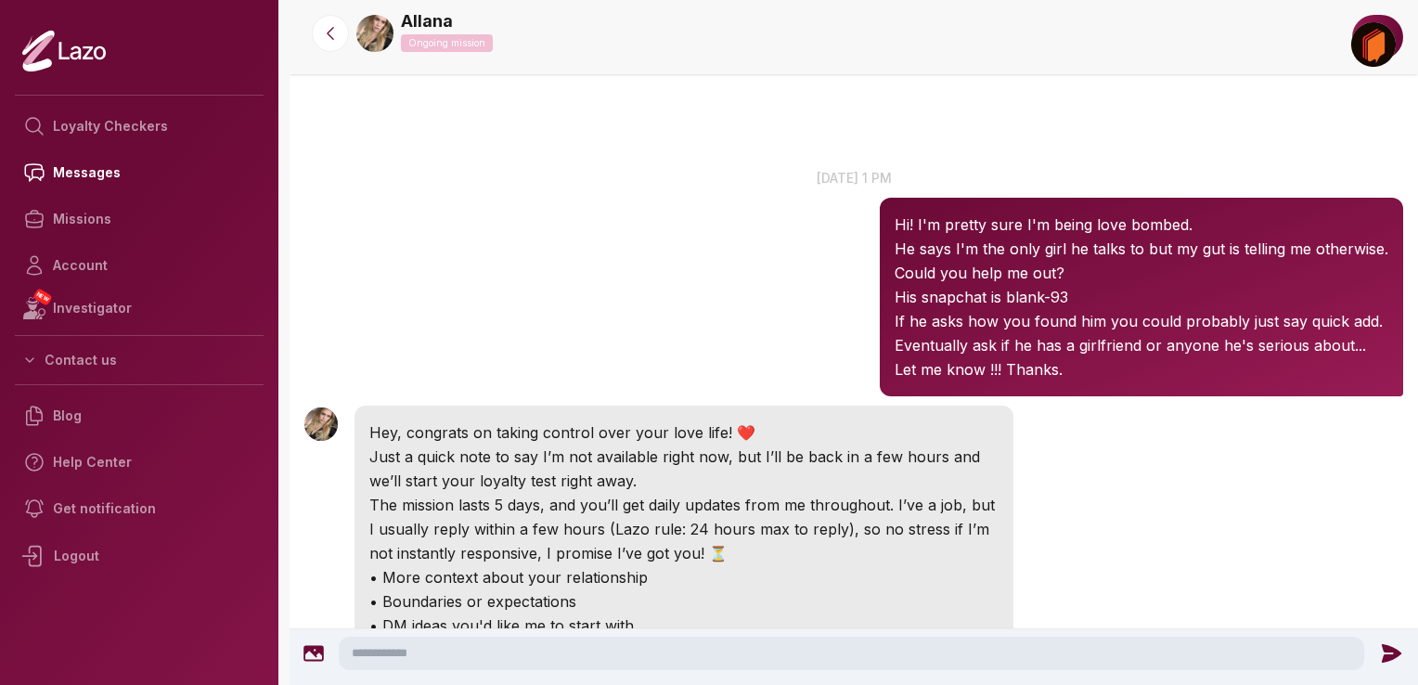
scroll to position [2115, 0]
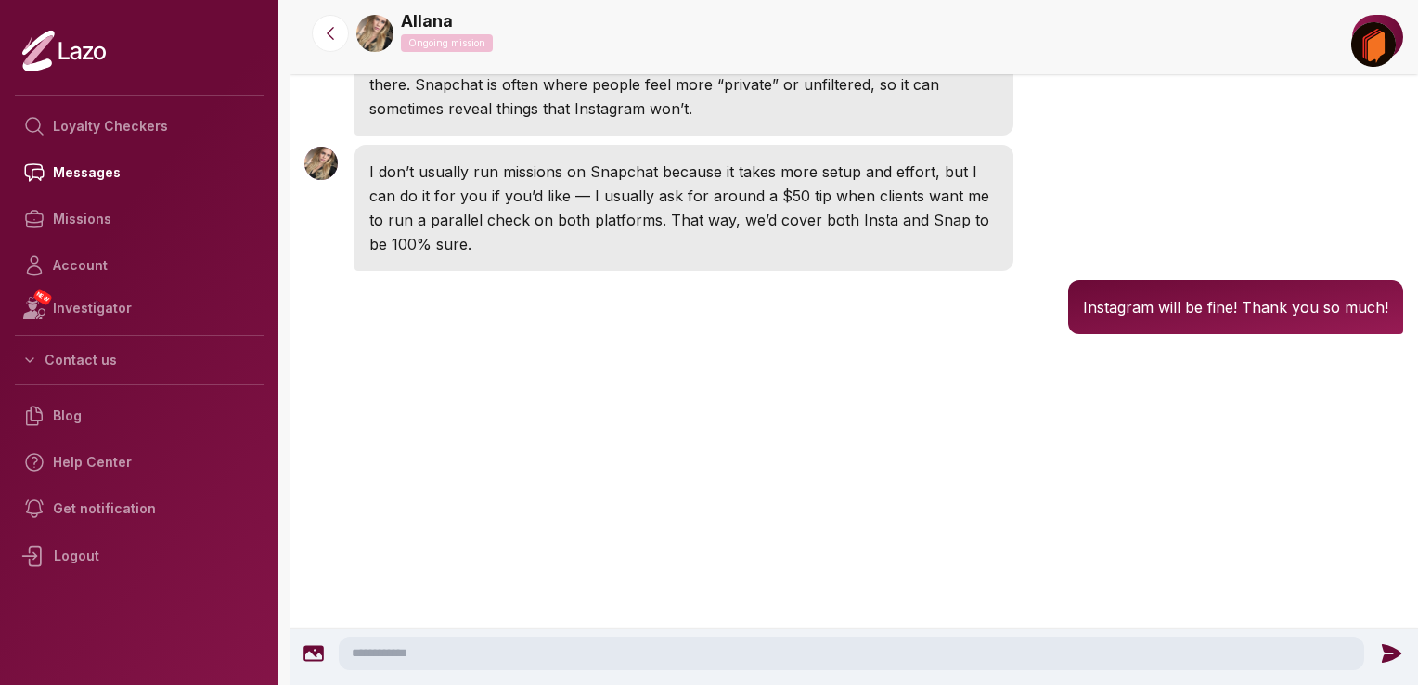
click at [419, 644] on textarea at bounding box center [851, 652] width 1025 height 33
type textarea "*"
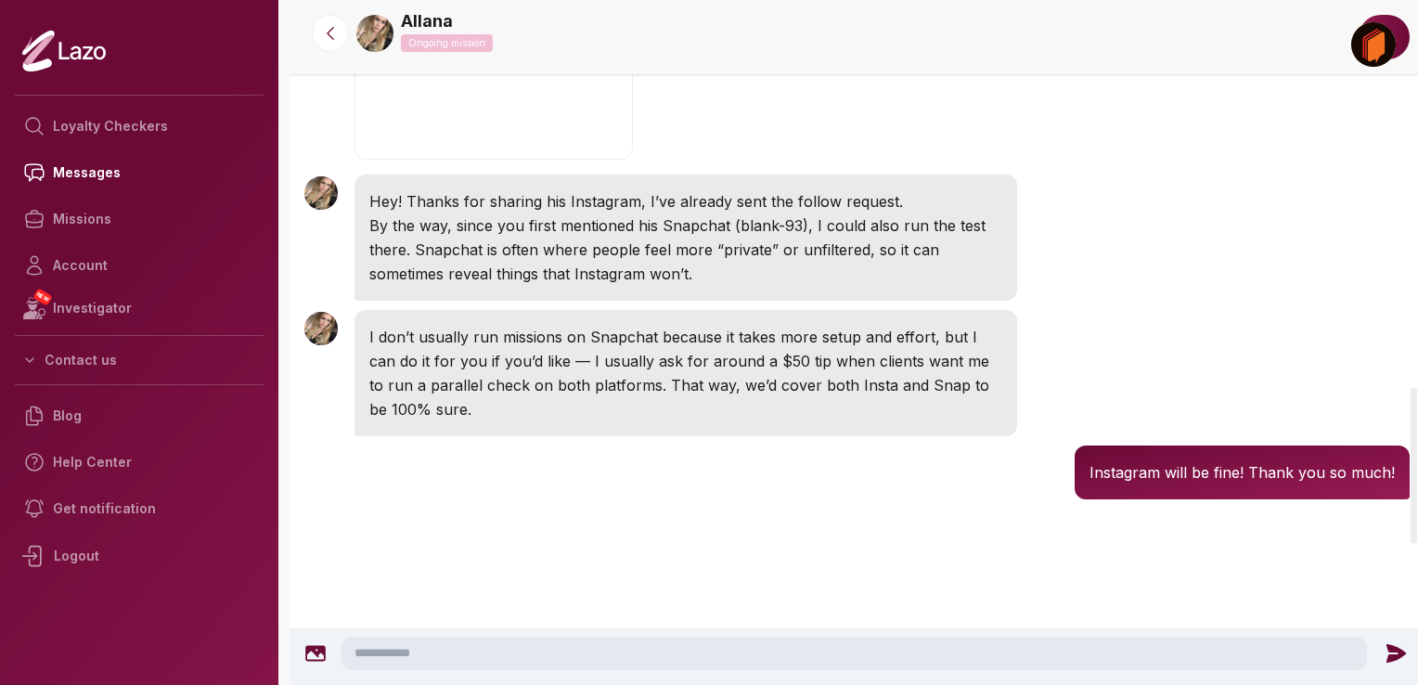
scroll to position [1697, 0]
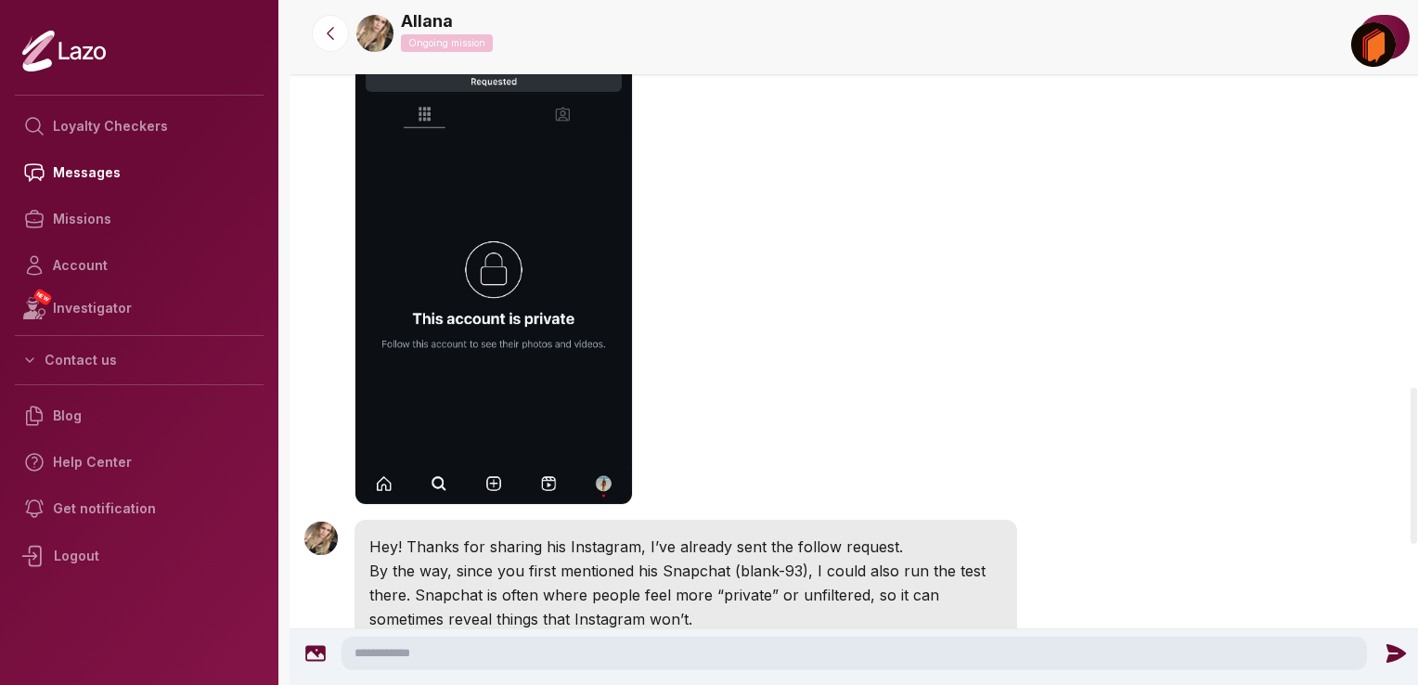
click at [706, 417] on div "Allana 9:40 AM Hey girl!! Just followed him!" at bounding box center [856, 204] width 1135 height 622
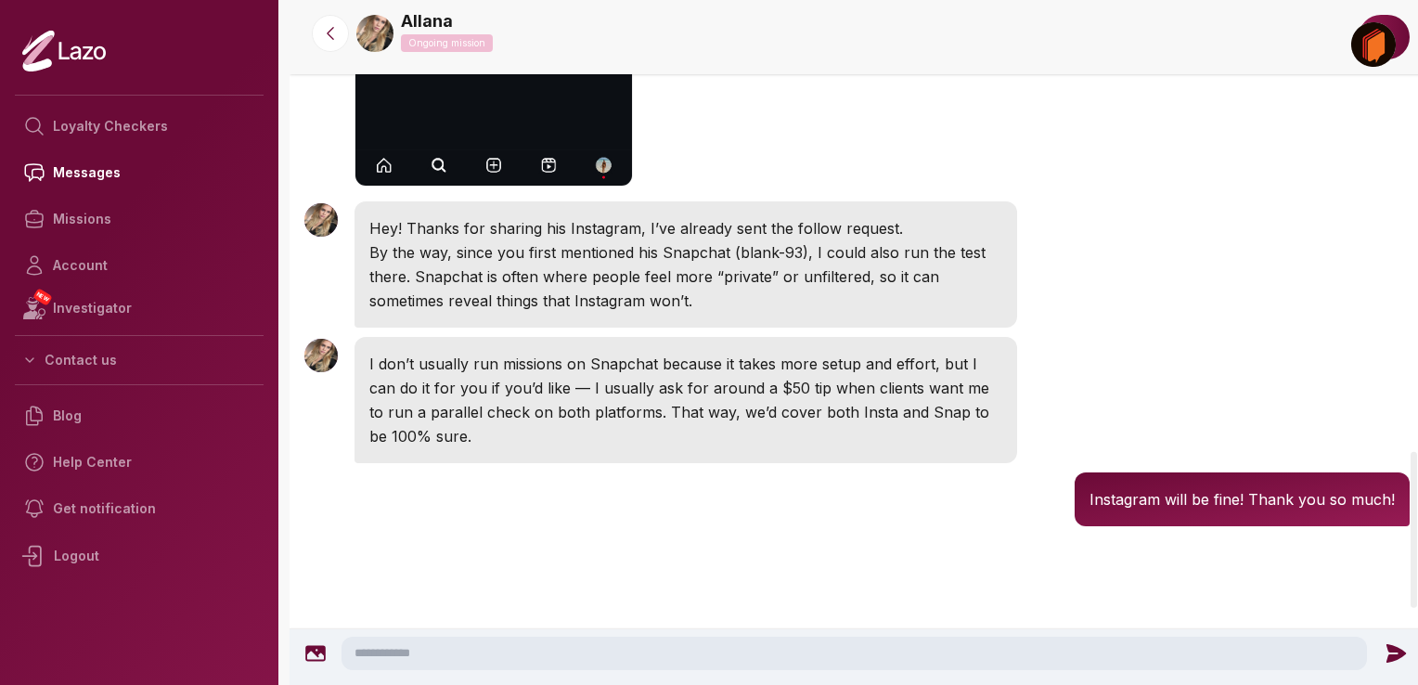
scroll to position [1978, 0]
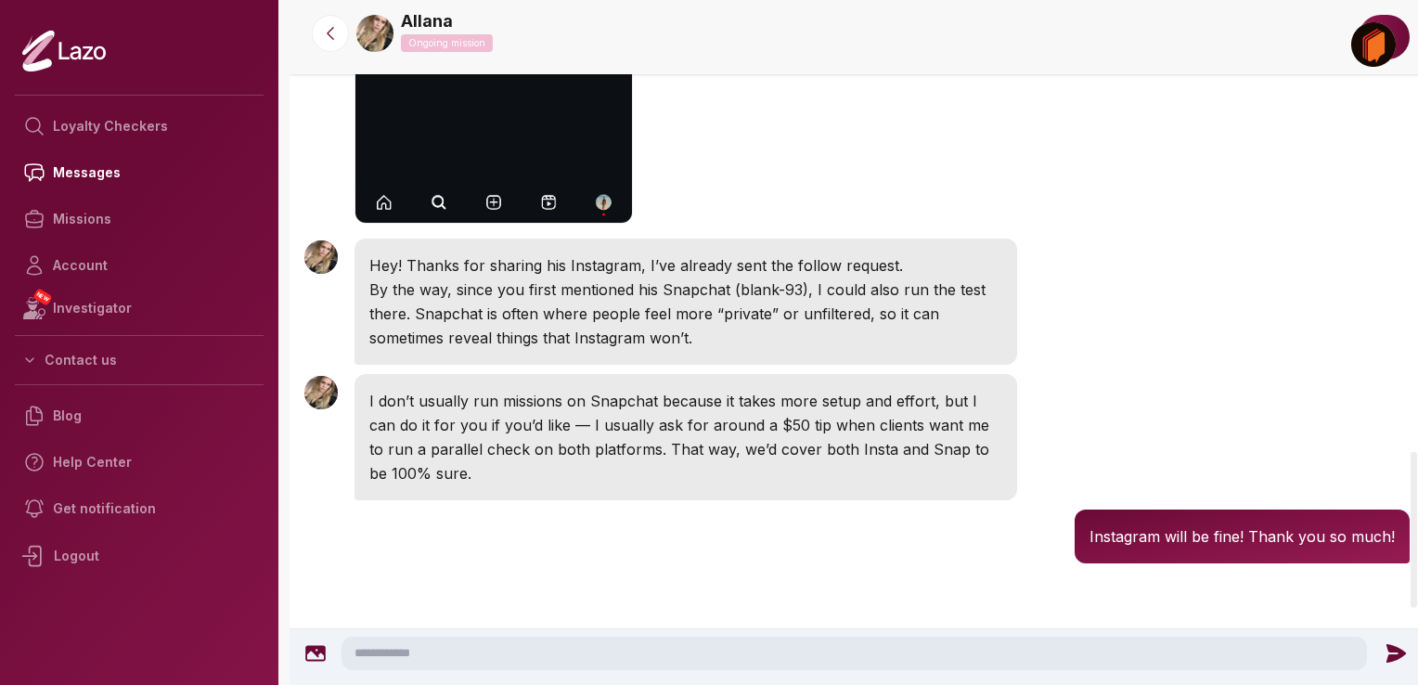
click at [319, 274] on img at bounding box center [320, 256] width 33 height 33
click at [371, 37] on img at bounding box center [374, 33] width 37 height 37
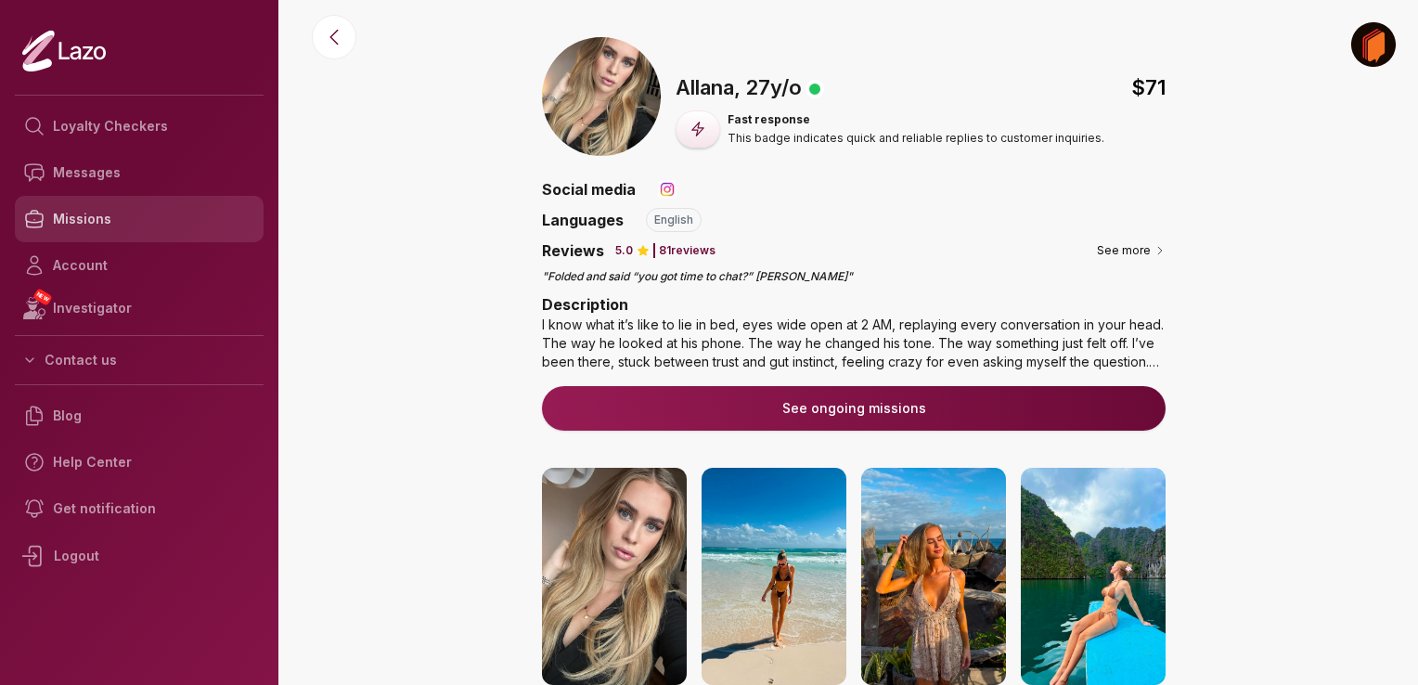
click at [85, 223] on link "Missions" at bounding box center [139, 219] width 249 height 46
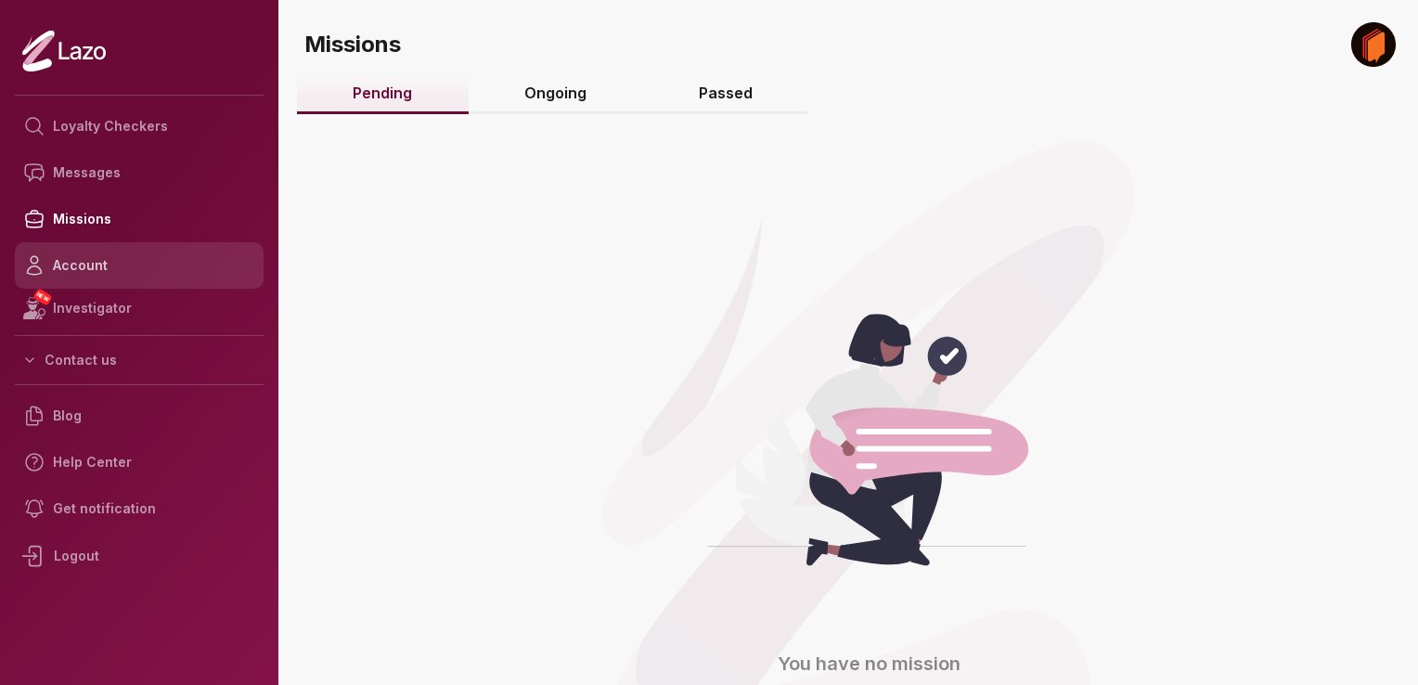
click at [82, 276] on link "Account" at bounding box center [139, 265] width 249 height 46
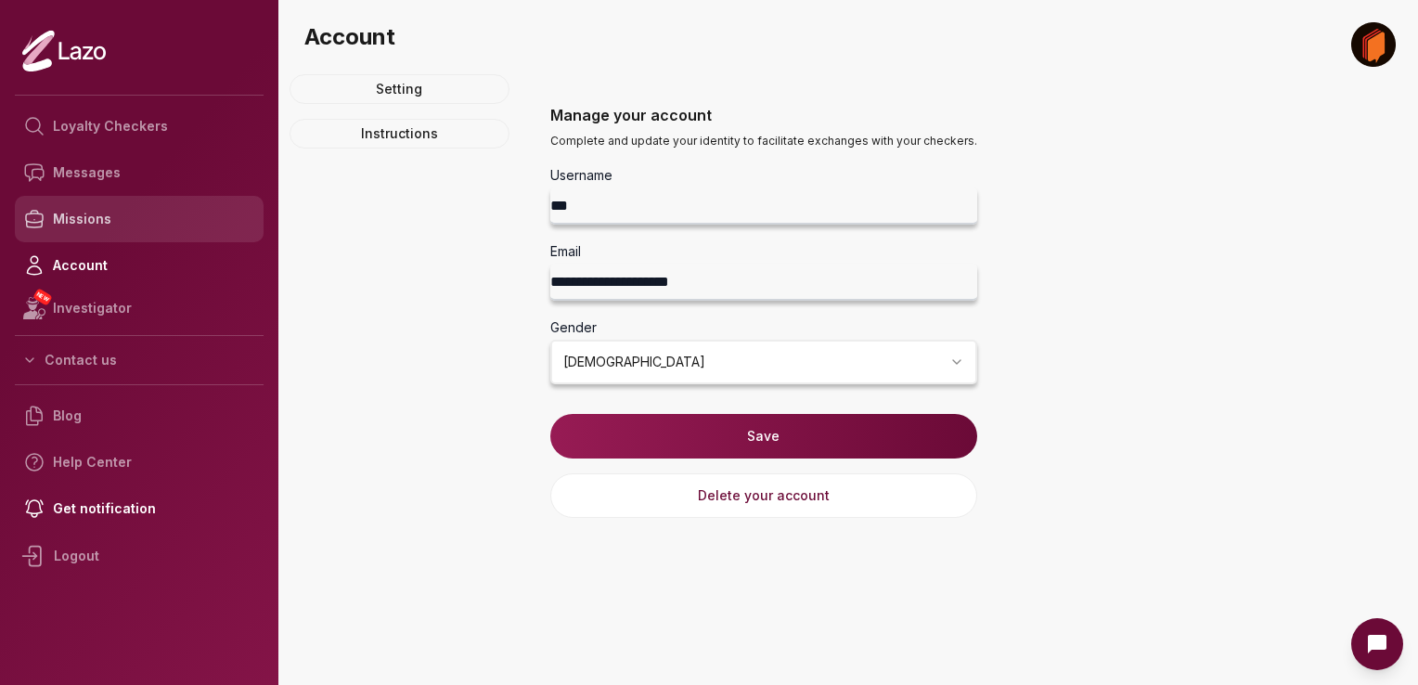
click at [85, 213] on link "Missions" at bounding box center [139, 219] width 249 height 46
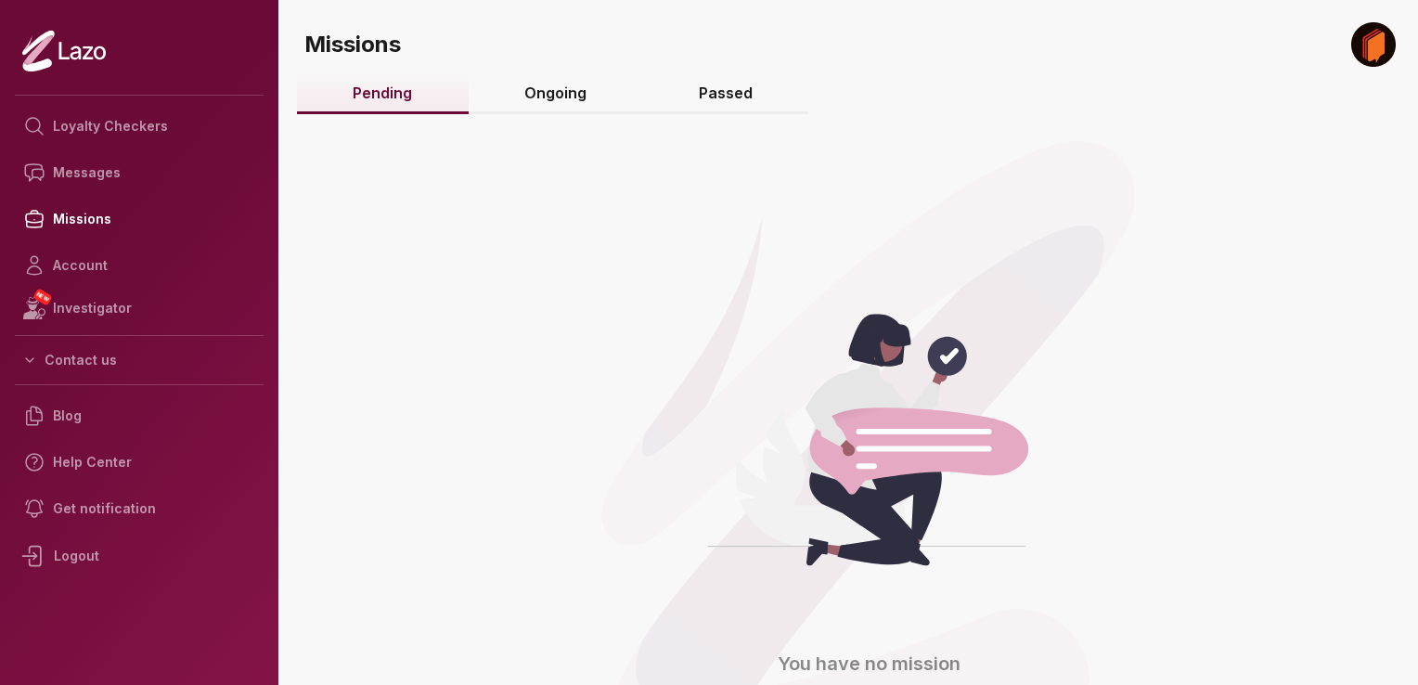
click at [511, 97] on link "Ongoing" at bounding box center [555, 94] width 174 height 40
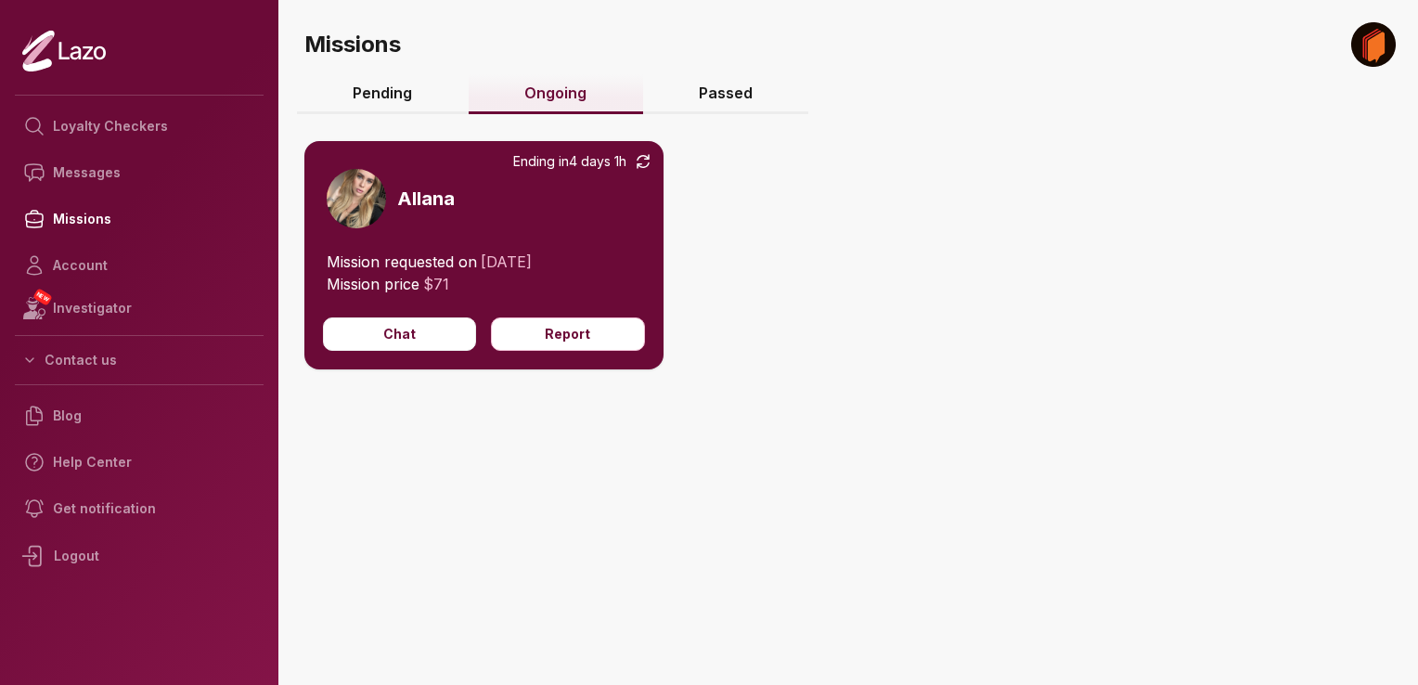
click at [710, 95] on link "Passed" at bounding box center [726, 94] width 166 height 40
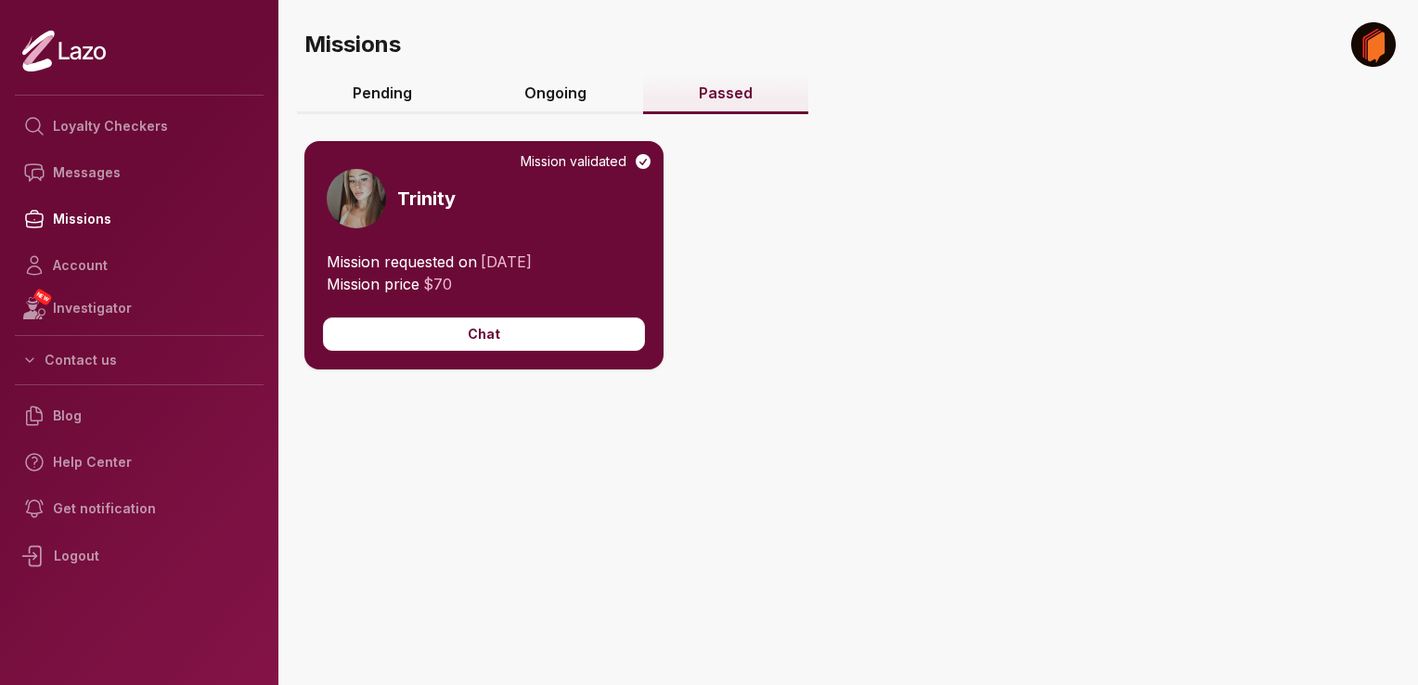
click at [356, 203] on img at bounding box center [356, 198] width 59 height 59
click at [426, 194] on h3 "Trinity" at bounding box center [426, 199] width 58 height 26
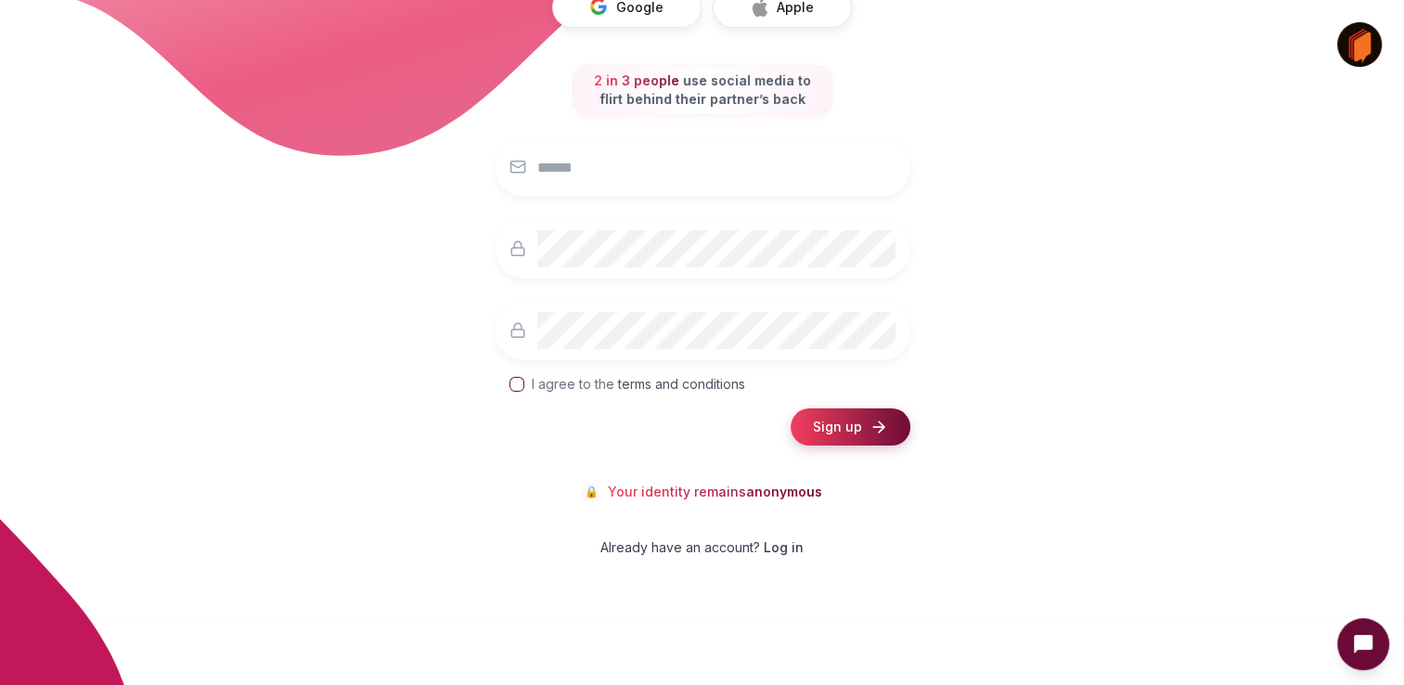
scroll to position [298, 0]
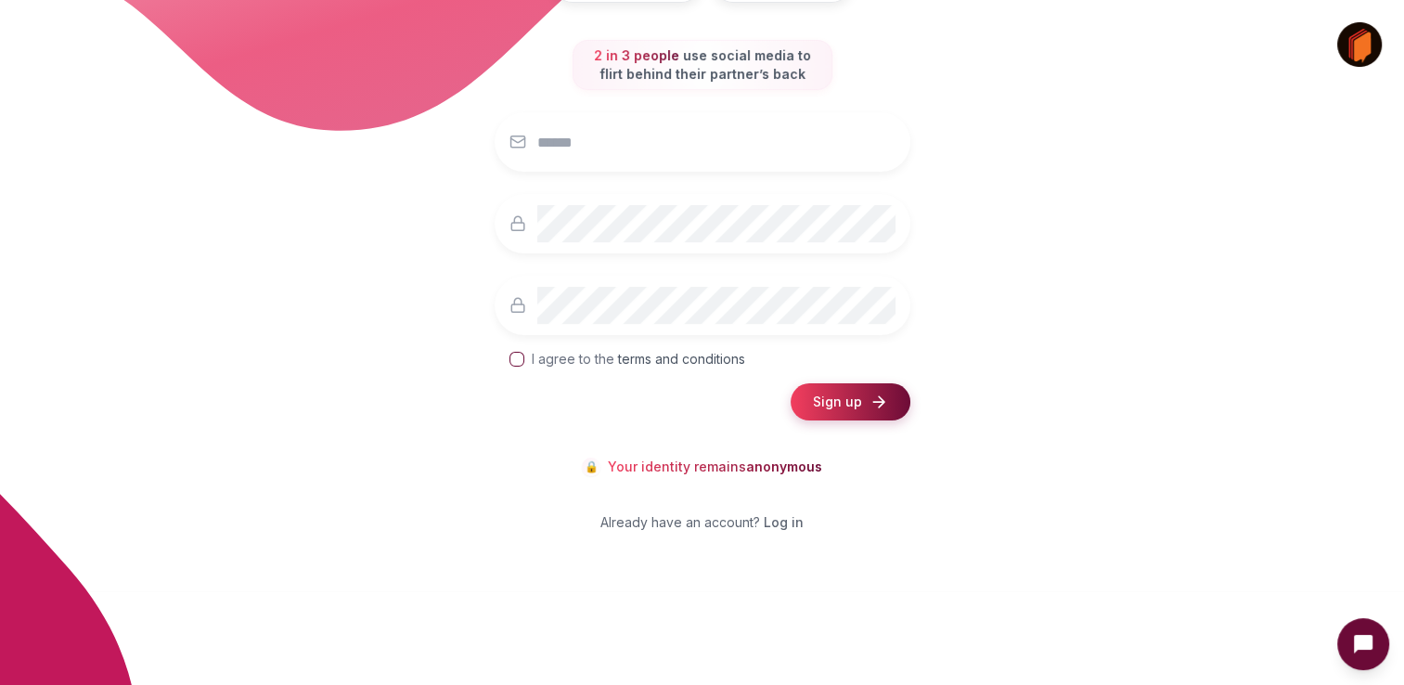
click at [789, 523] on span "Log in" at bounding box center [784, 522] width 40 height 19
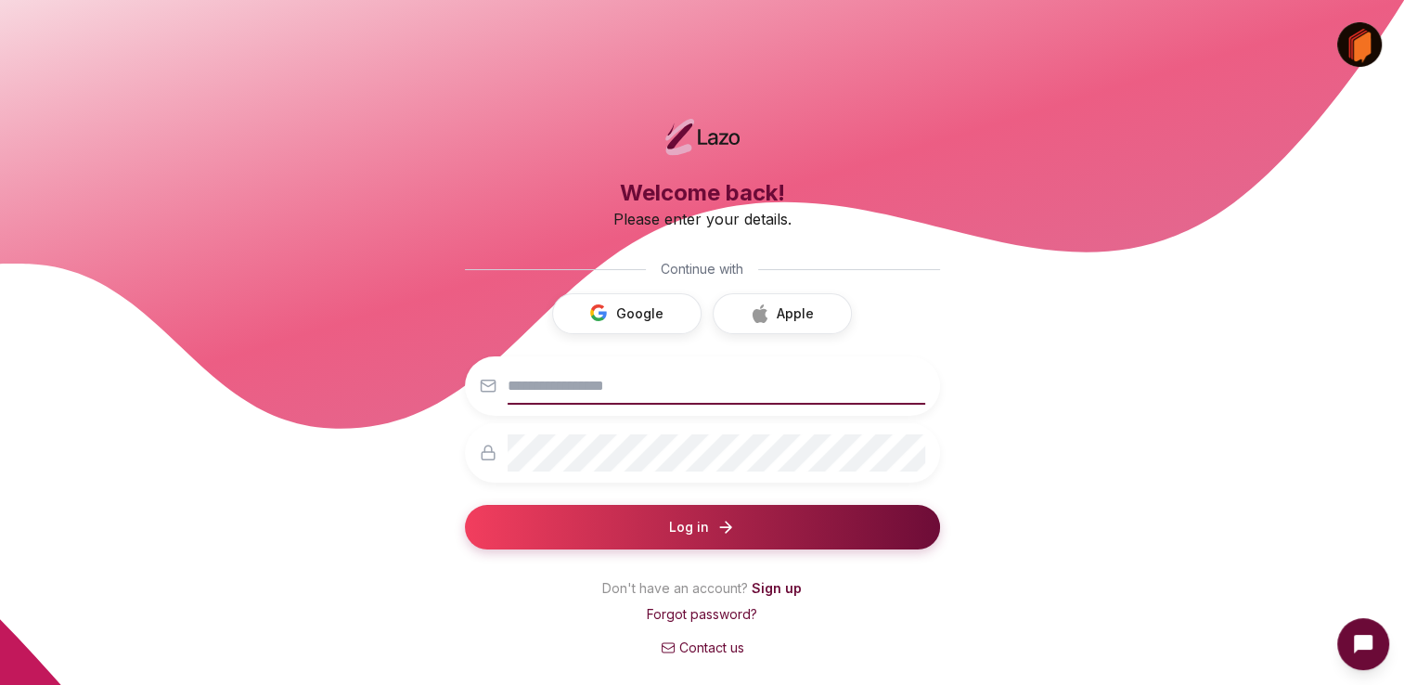
click at [690, 386] on input "email" at bounding box center [715, 385] width 417 height 37
type input "**********"
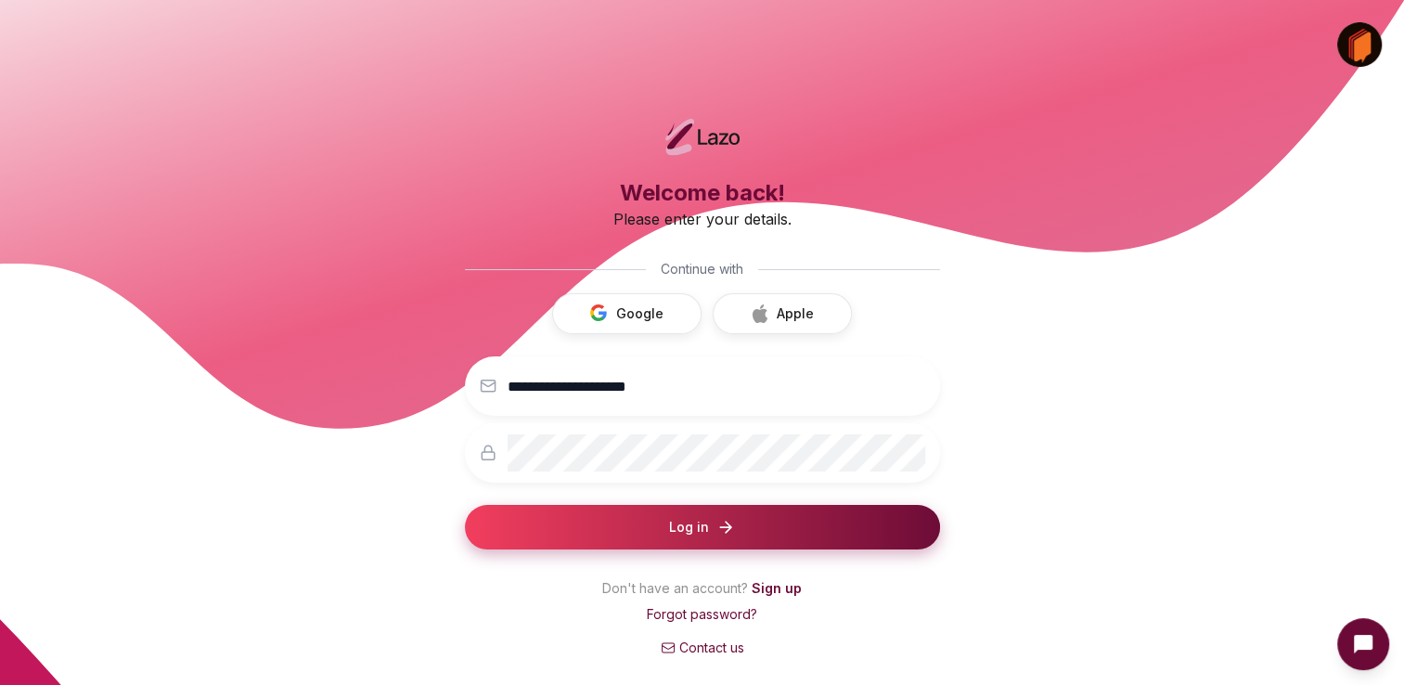
click at [809, 529] on button "Log in" at bounding box center [702, 527] width 475 height 45
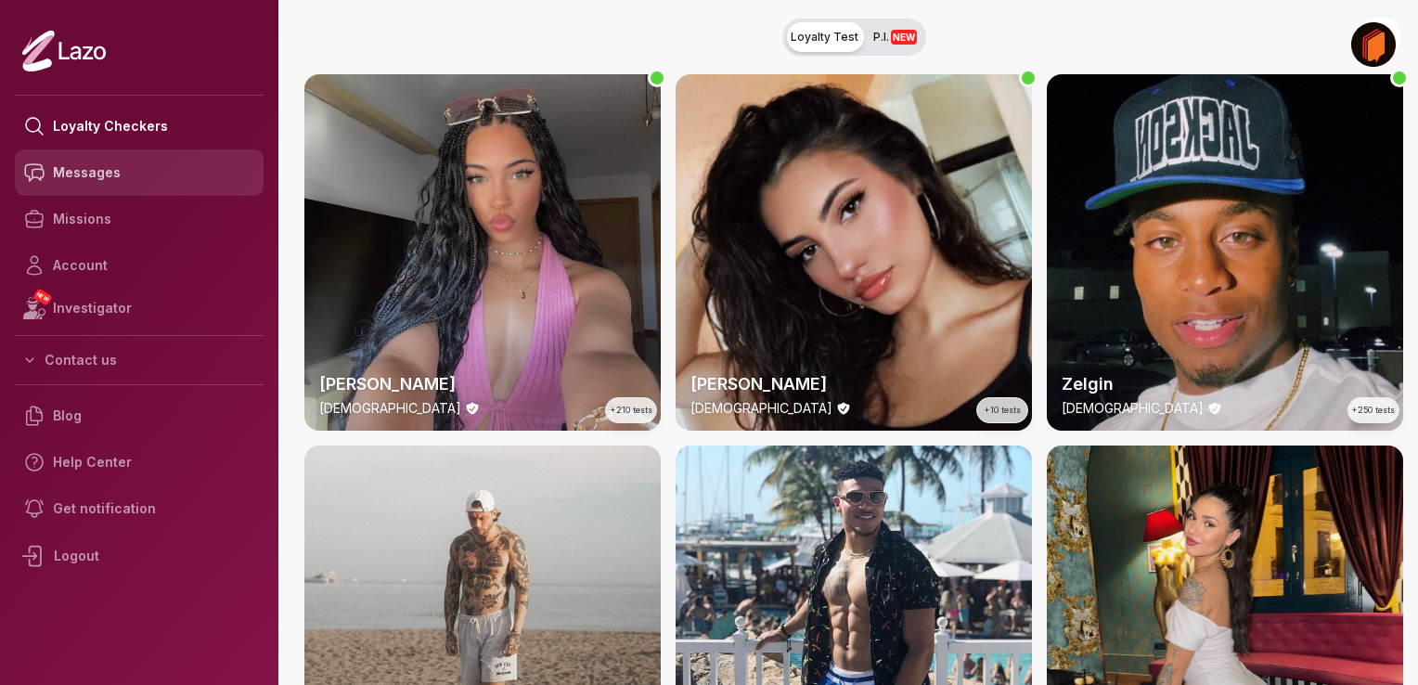
click at [111, 154] on link "Messages" at bounding box center [139, 172] width 249 height 46
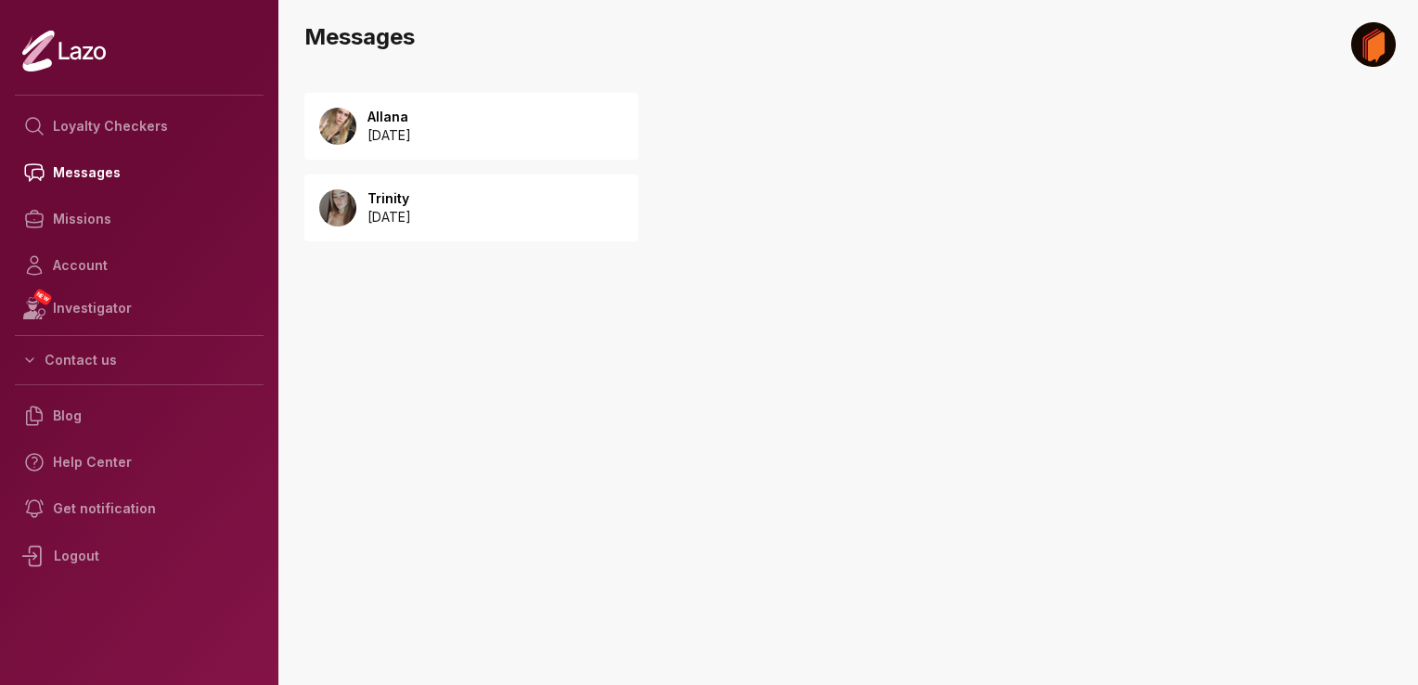
click at [411, 109] on p "Allana" at bounding box center [389, 117] width 44 height 19
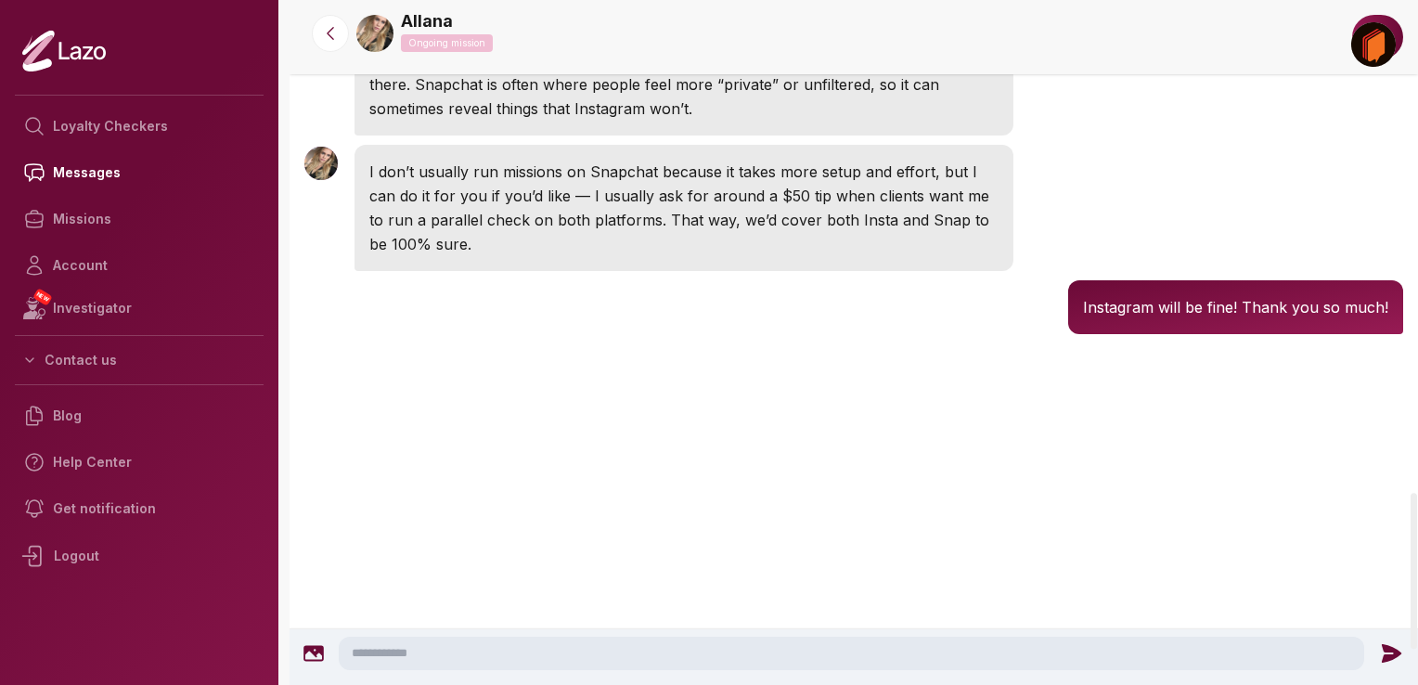
scroll to position [2312, 0]
click at [575, 654] on textarea at bounding box center [851, 652] width 1025 height 33
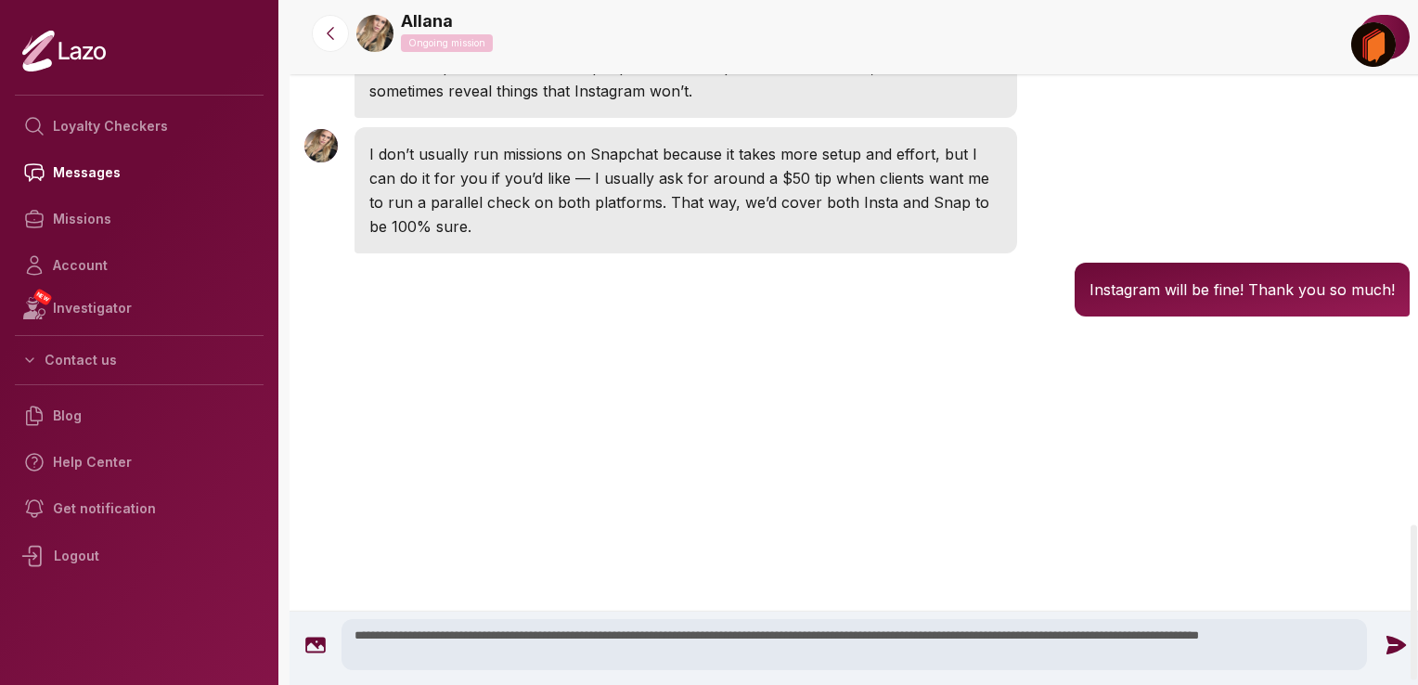
type textarea "**********"
click at [1383, 651] on icon at bounding box center [1395, 645] width 24 height 24
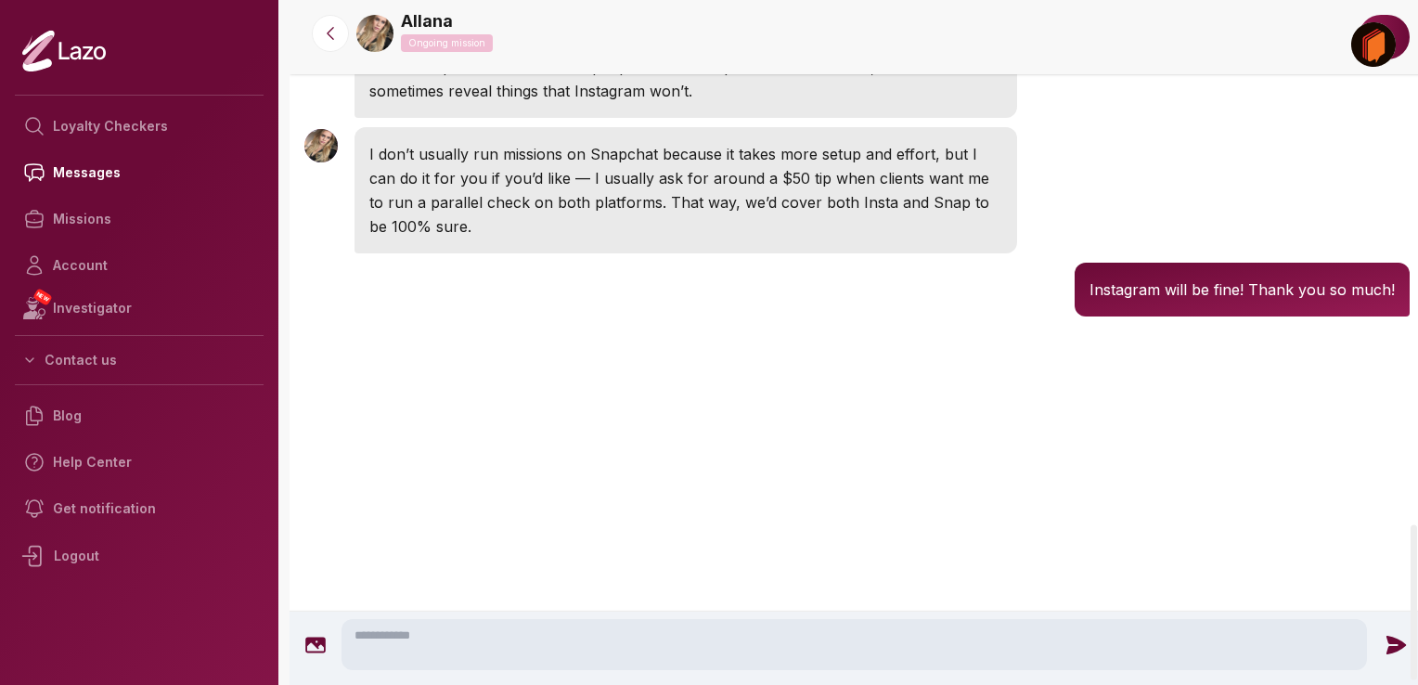
scroll to position [2256, 0]
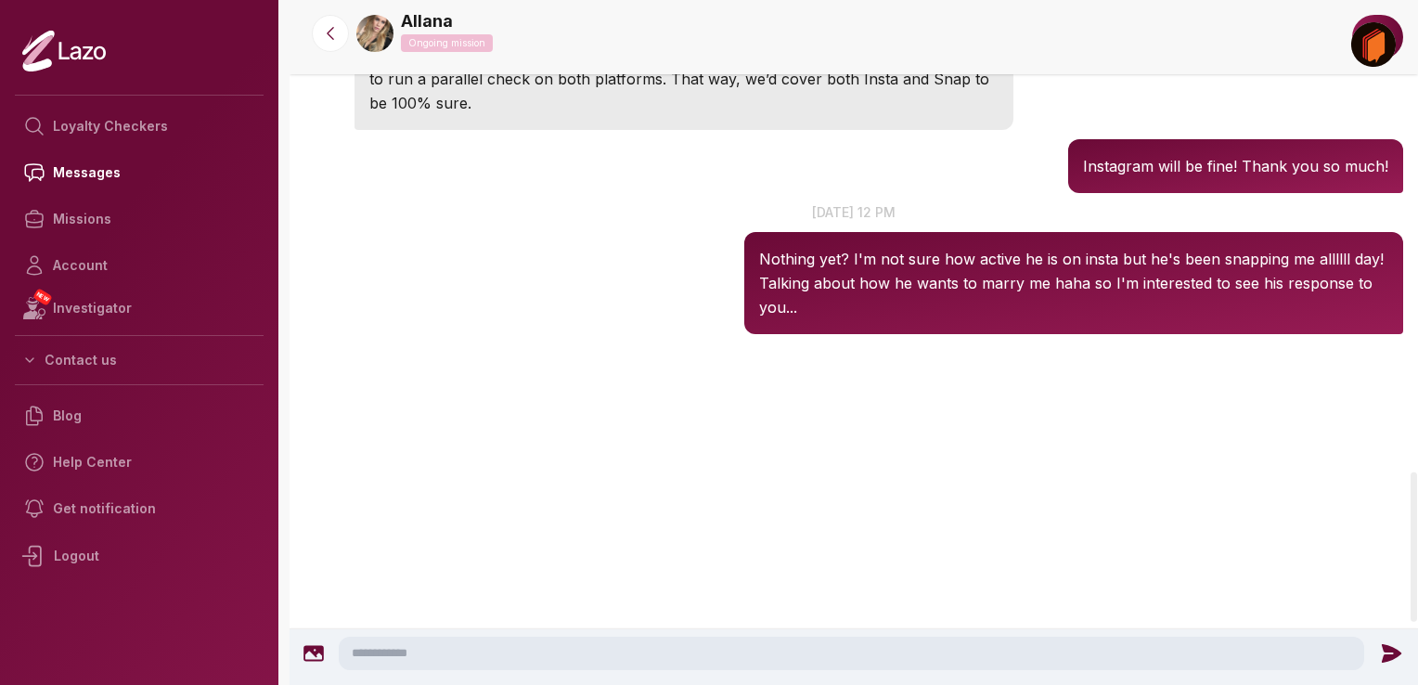
scroll to position [2453, 0]
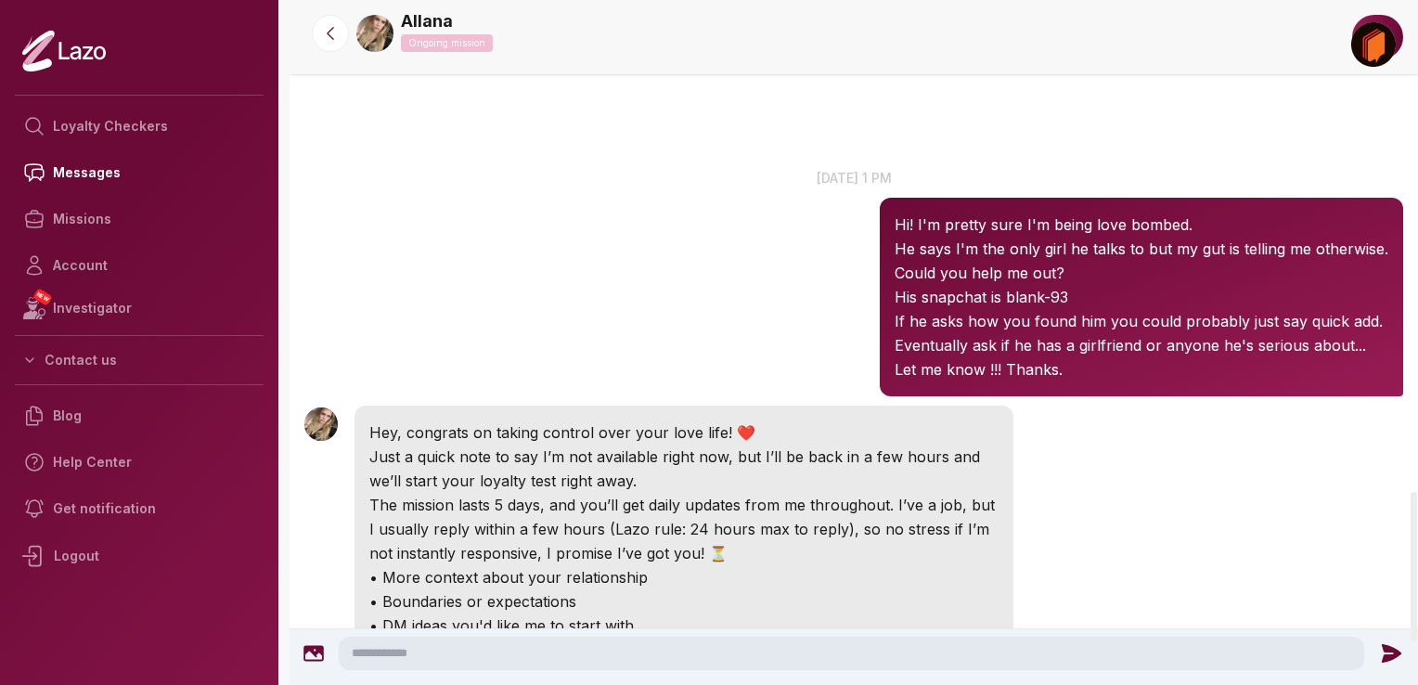
scroll to position [2256, 0]
